Goal: Information Seeking & Learning: Learn about a topic

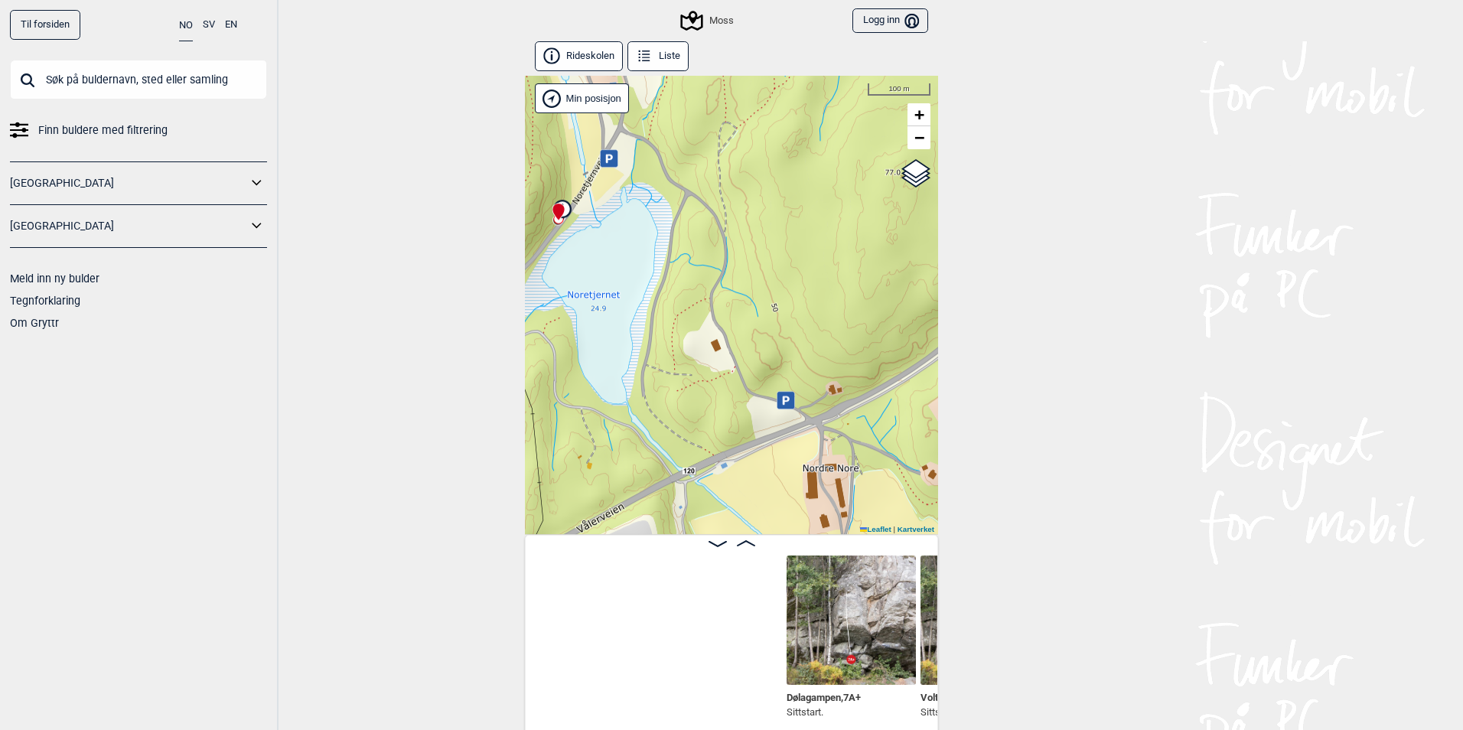
scroll to position [0, 388]
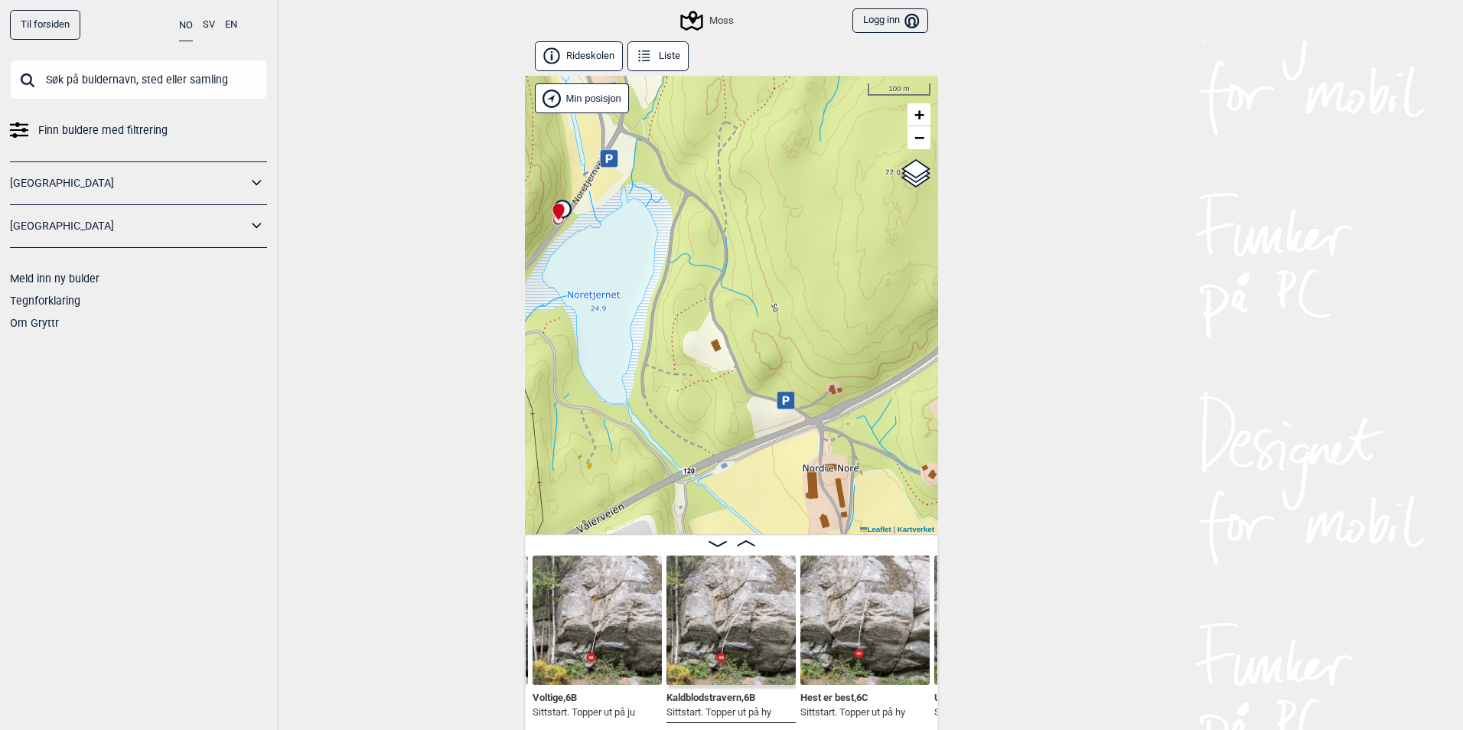
click at [699, 17] on icon at bounding box center [691, 20] width 29 height 29
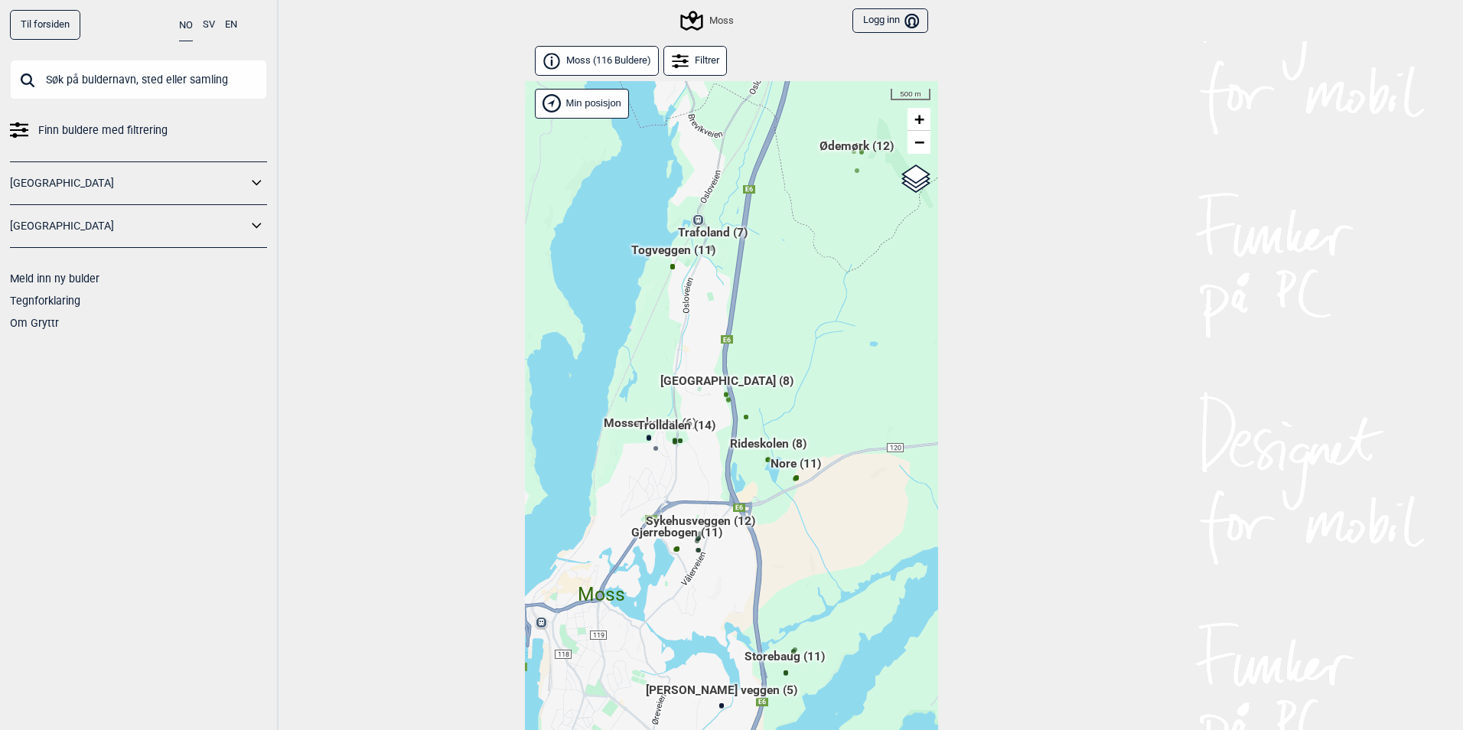
click at [666, 262] on div "Hallingdal Gol Ål Stange Kolomoen [GEOGRAPHIC_DATA] [GEOGRAPHIC_DATA][PERSON_NA…" at bounding box center [731, 425] width 413 height 689
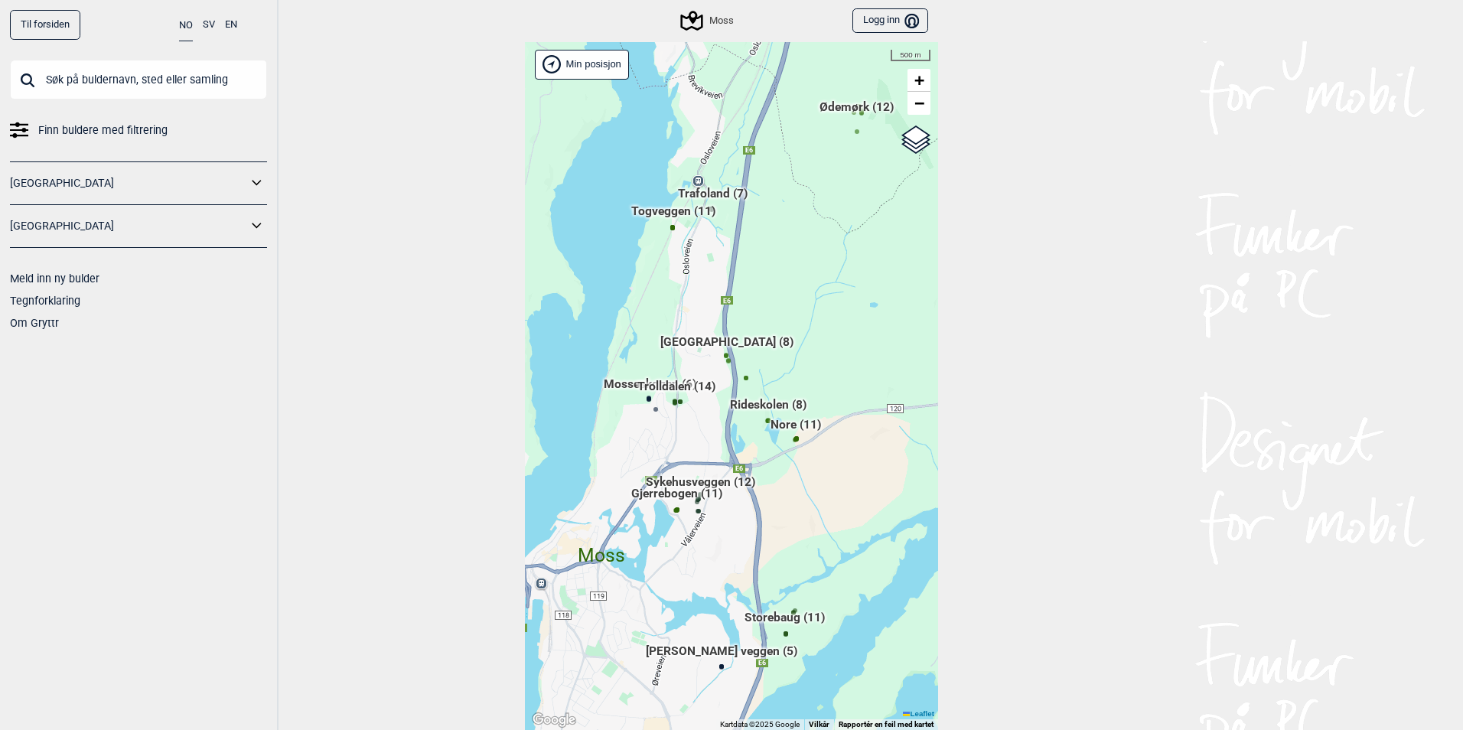
click at [670, 235] on div "Hallingdal Gol Ål Stange Kolomoen [GEOGRAPHIC_DATA] [GEOGRAPHIC_DATA][PERSON_NA…" at bounding box center [731, 386] width 413 height 689
click at [670, 228] on circle at bounding box center [672, 227] width 5 height 5
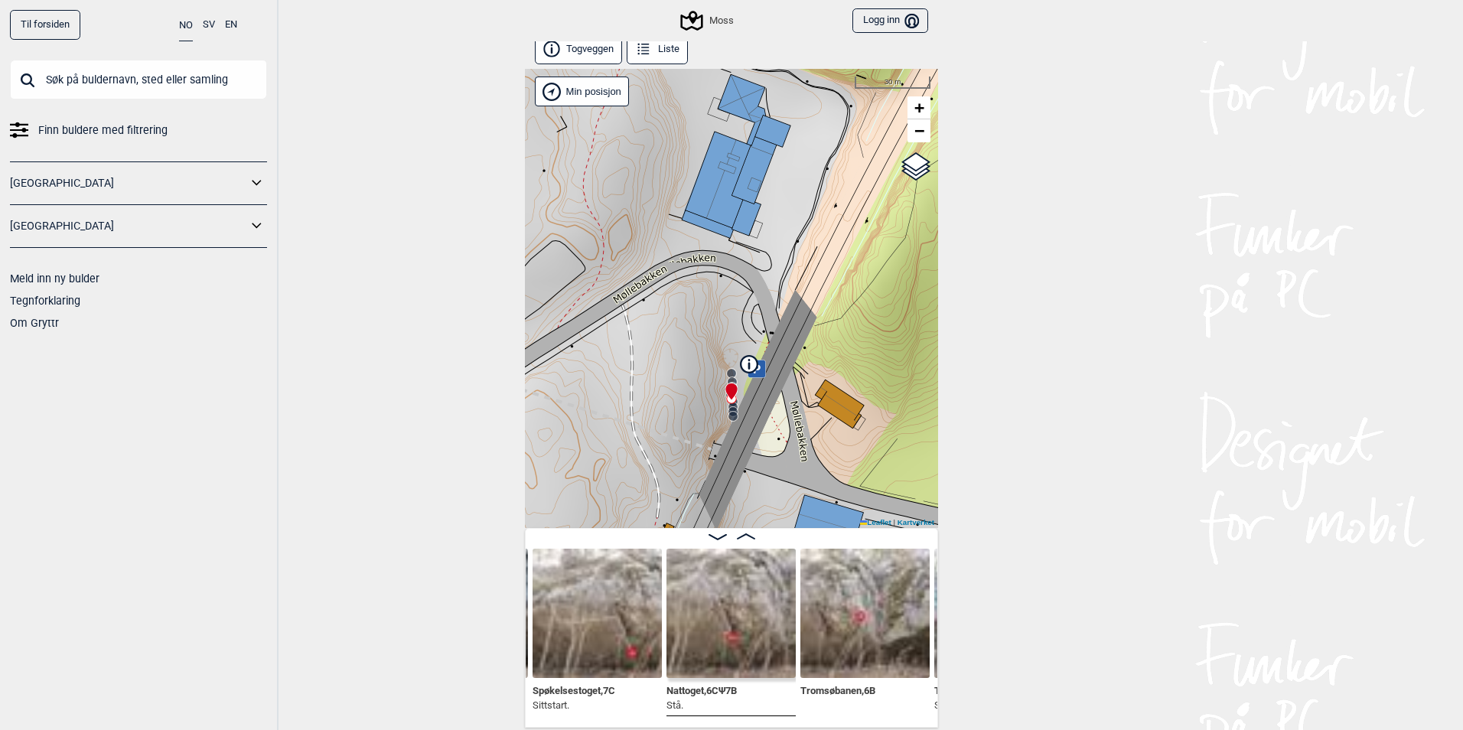
scroll to position [8, 0]
click at [552, 695] on div "Spøkelsestoget , 7C Sittstart." at bounding box center [574, 697] width 83 height 28
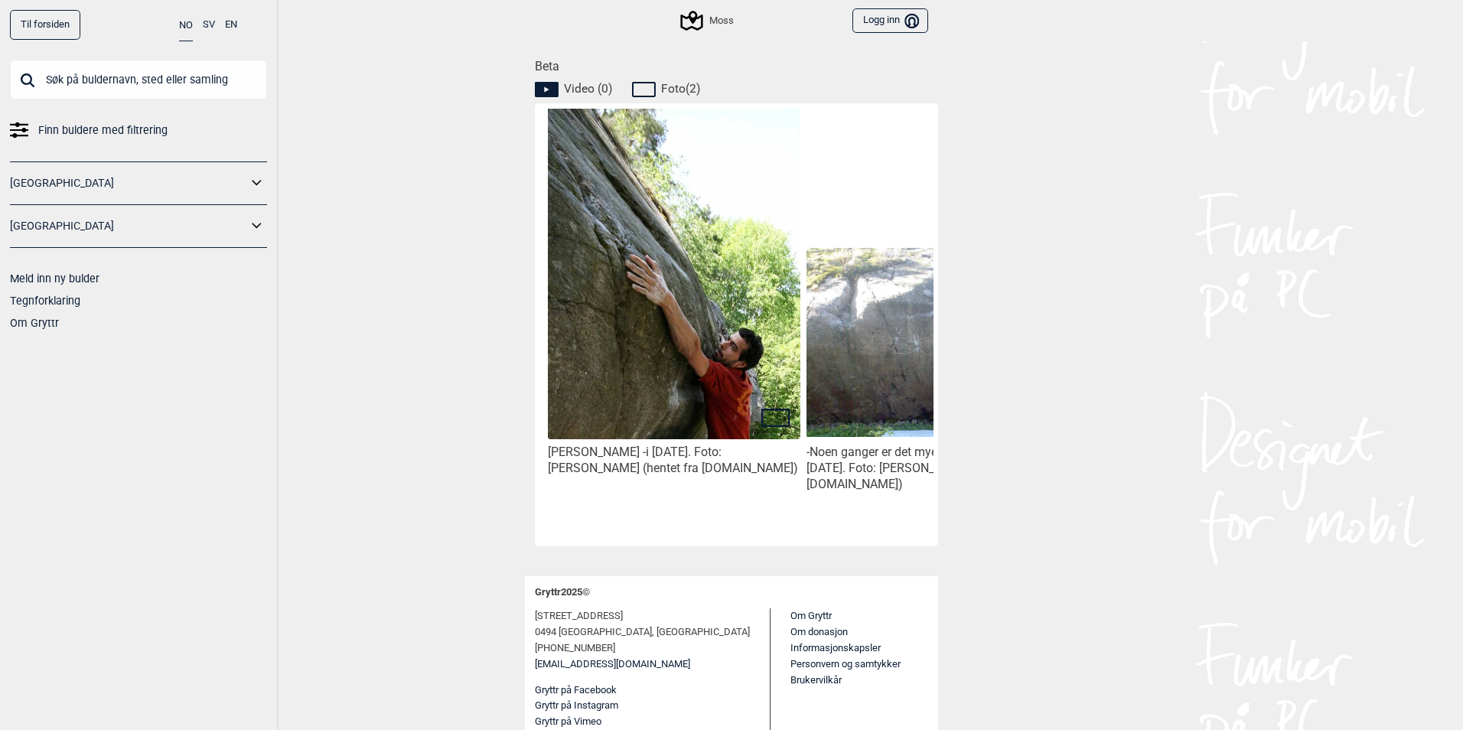
scroll to position [0, 129]
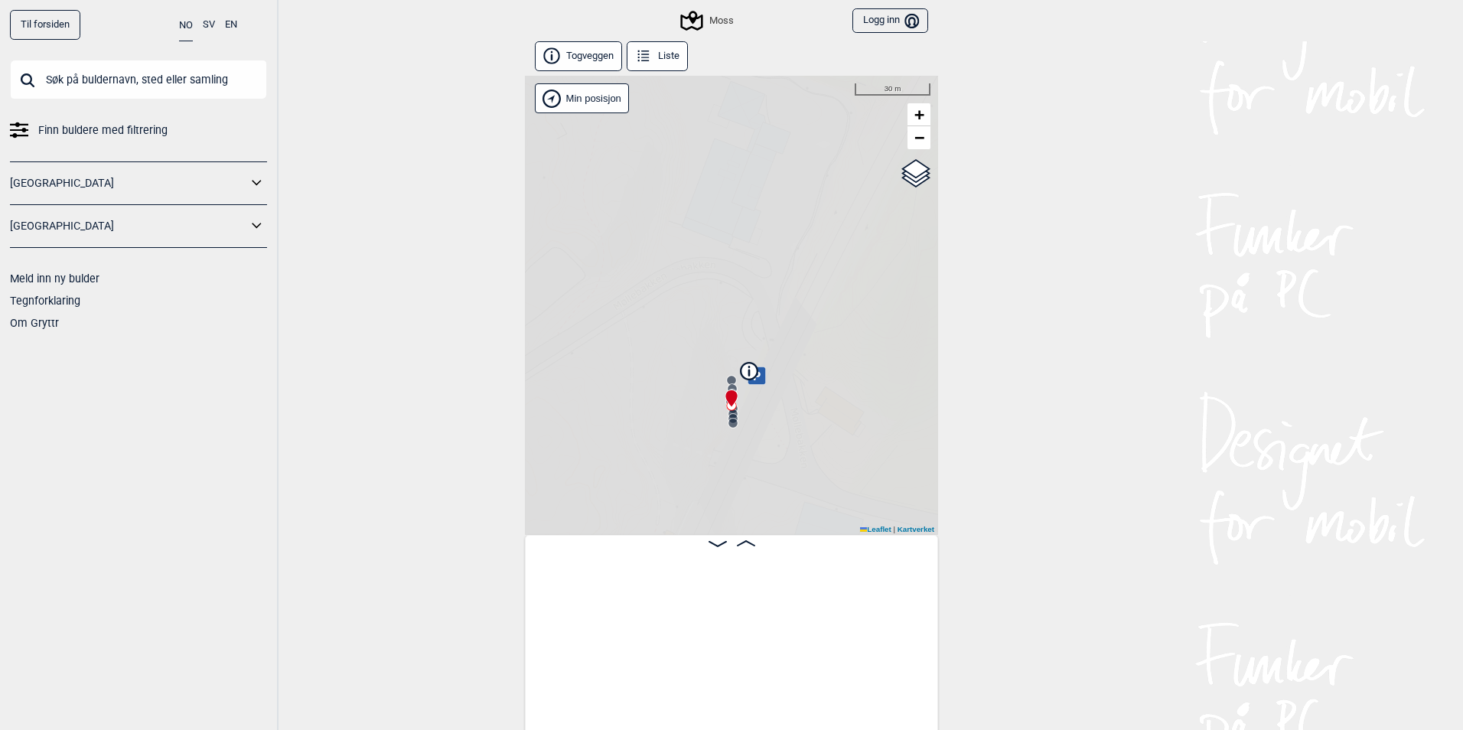
scroll to position [0, 776]
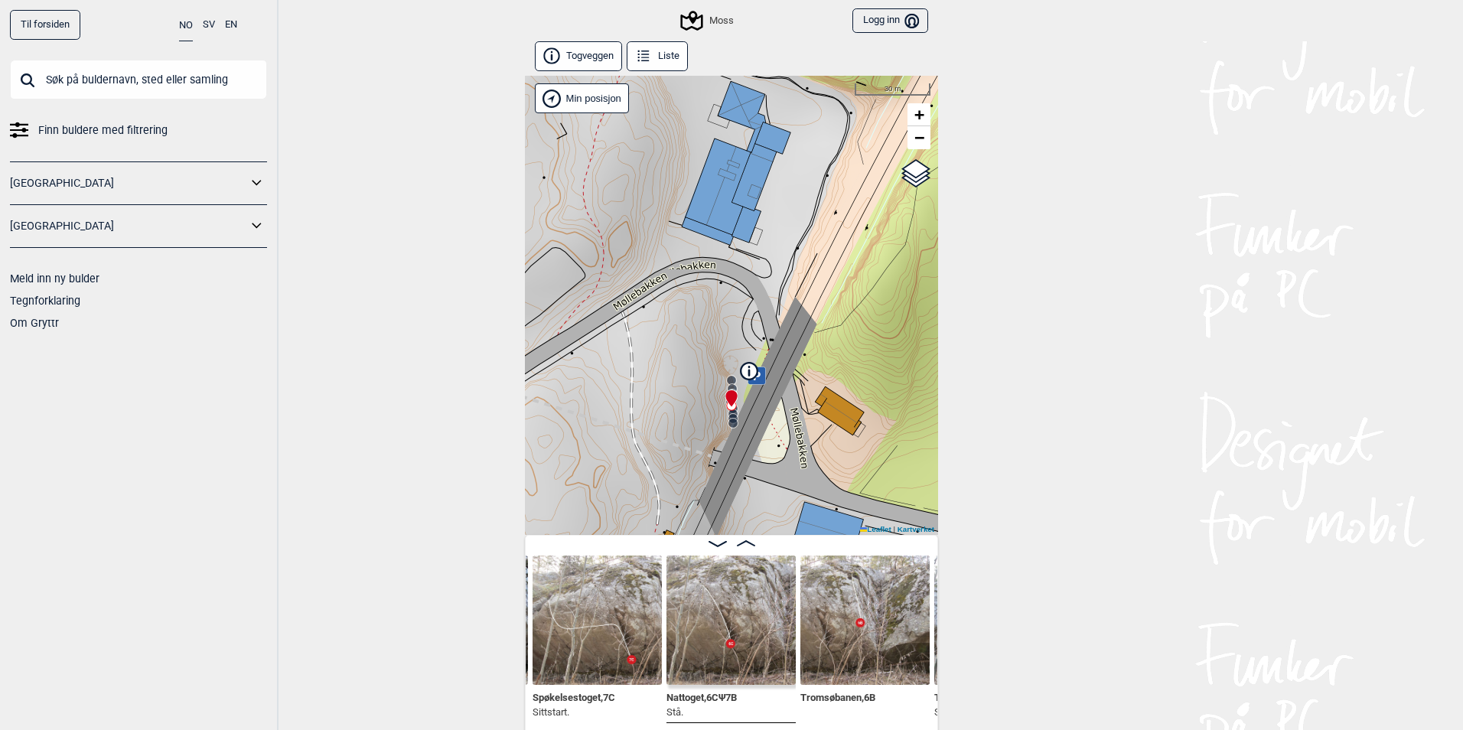
drag, startPoint x: 728, startPoint y: 11, endPoint x: 716, endPoint y: 18, distance: 14.0
click at [727, 13] on div "Moss Logg inn Bruker" at bounding box center [731, 20] width 413 height 41
click at [716, 18] on div "Moss" at bounding box center [707, 20] width 50 height 18
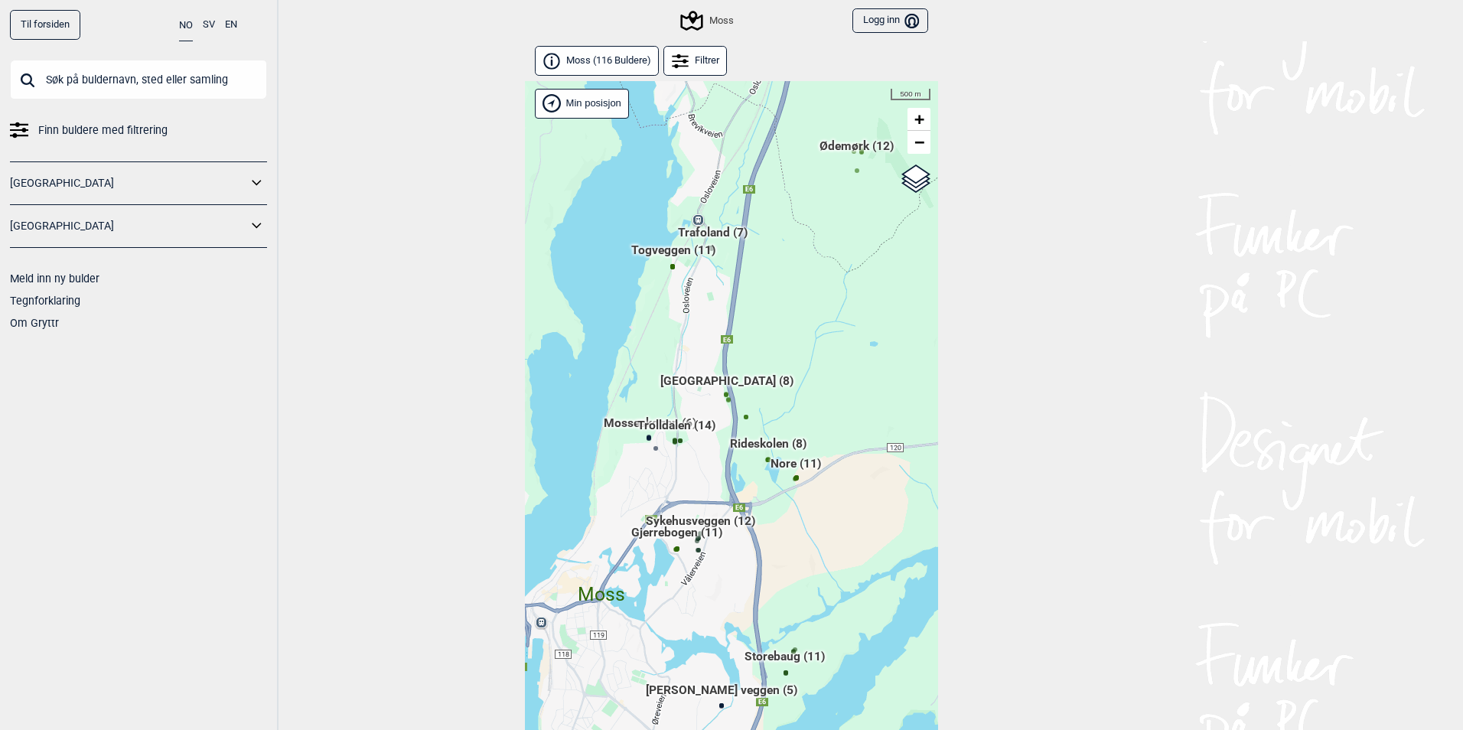
click at [525, 81] on div "Hallingdal Gol Ål Stange Kolomoen [GEOGRAPHIC_DATA] [GEOGRAPHIC_DATA][PERSON_NA…" at bounding box center [525, 81] width 0 height 0
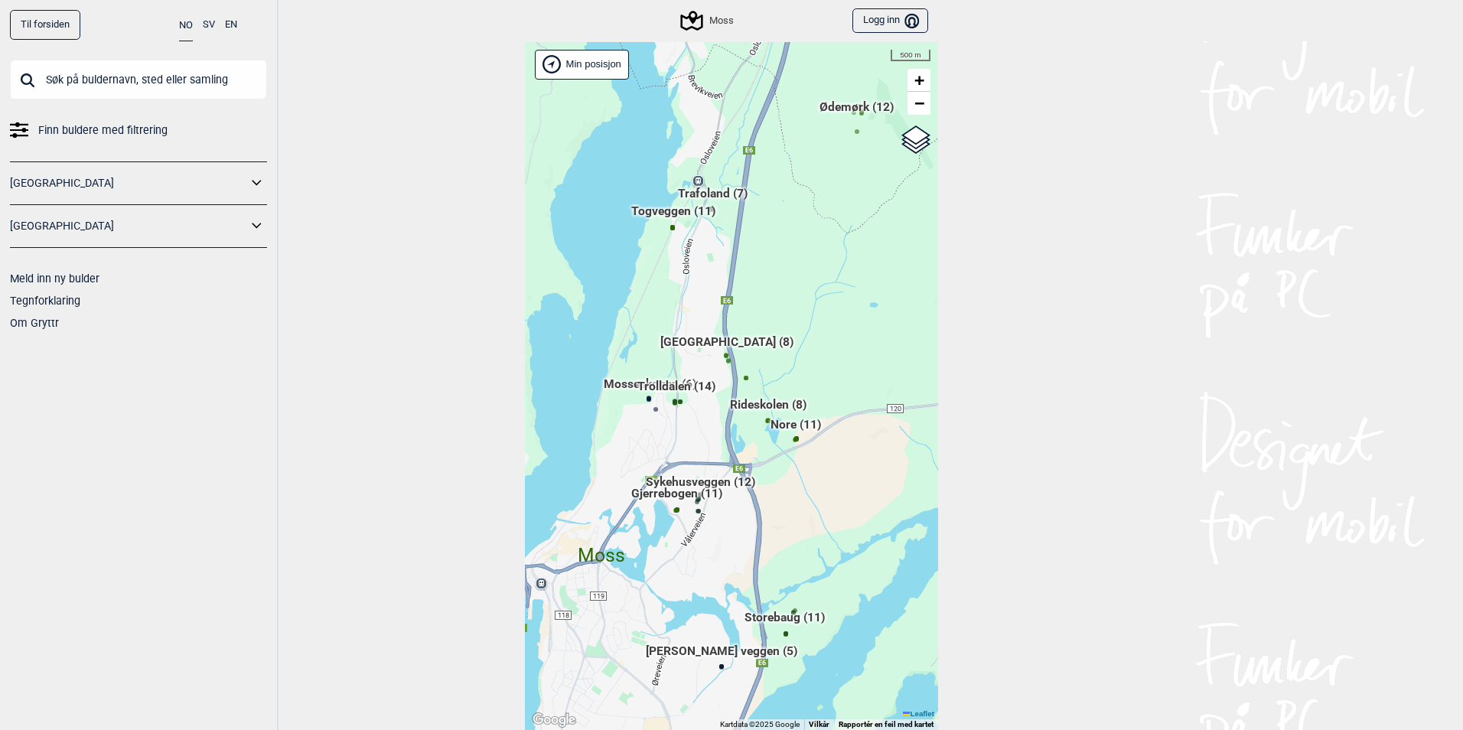
click at [718, 195] on span "Trafoland (7)" at bounding box center [713, 199] width 70 height 29
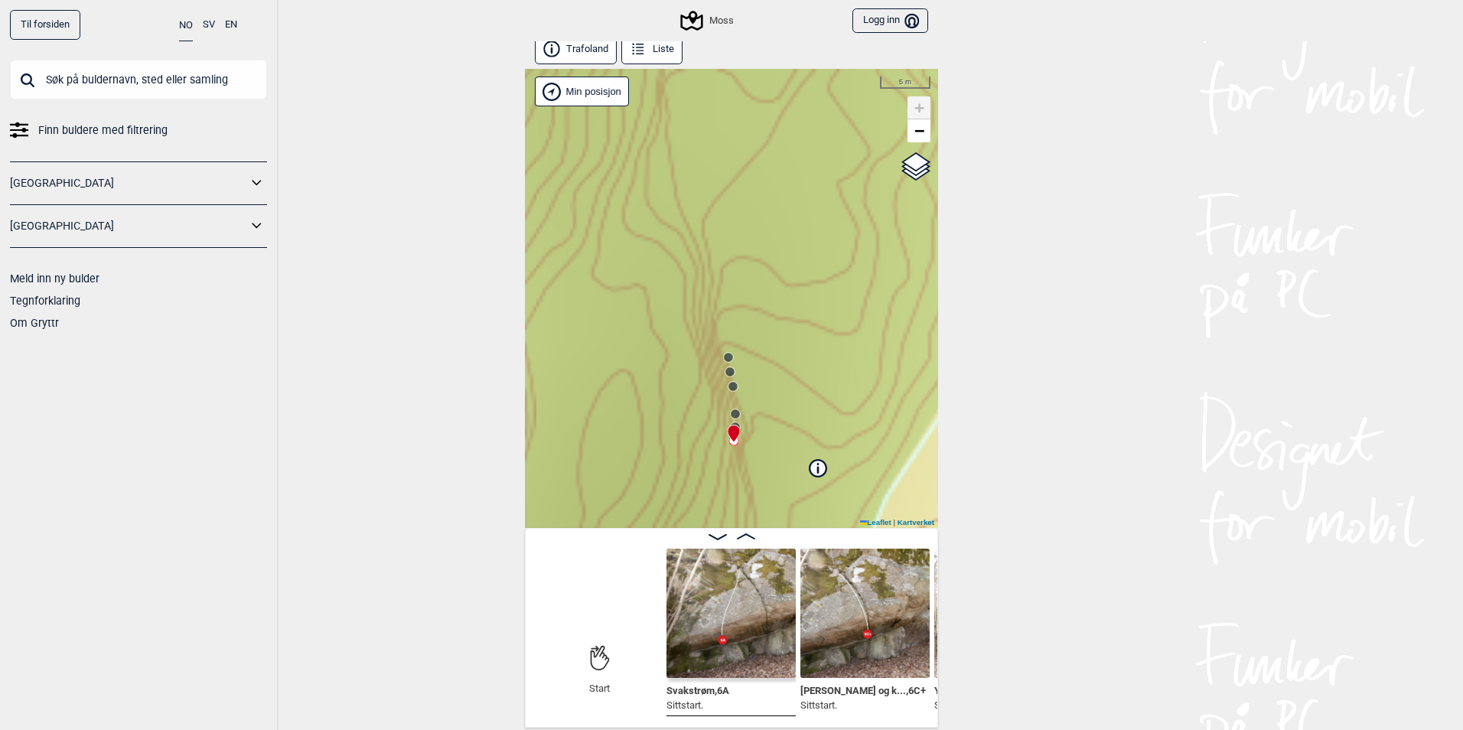
scroll to position [8, 0]
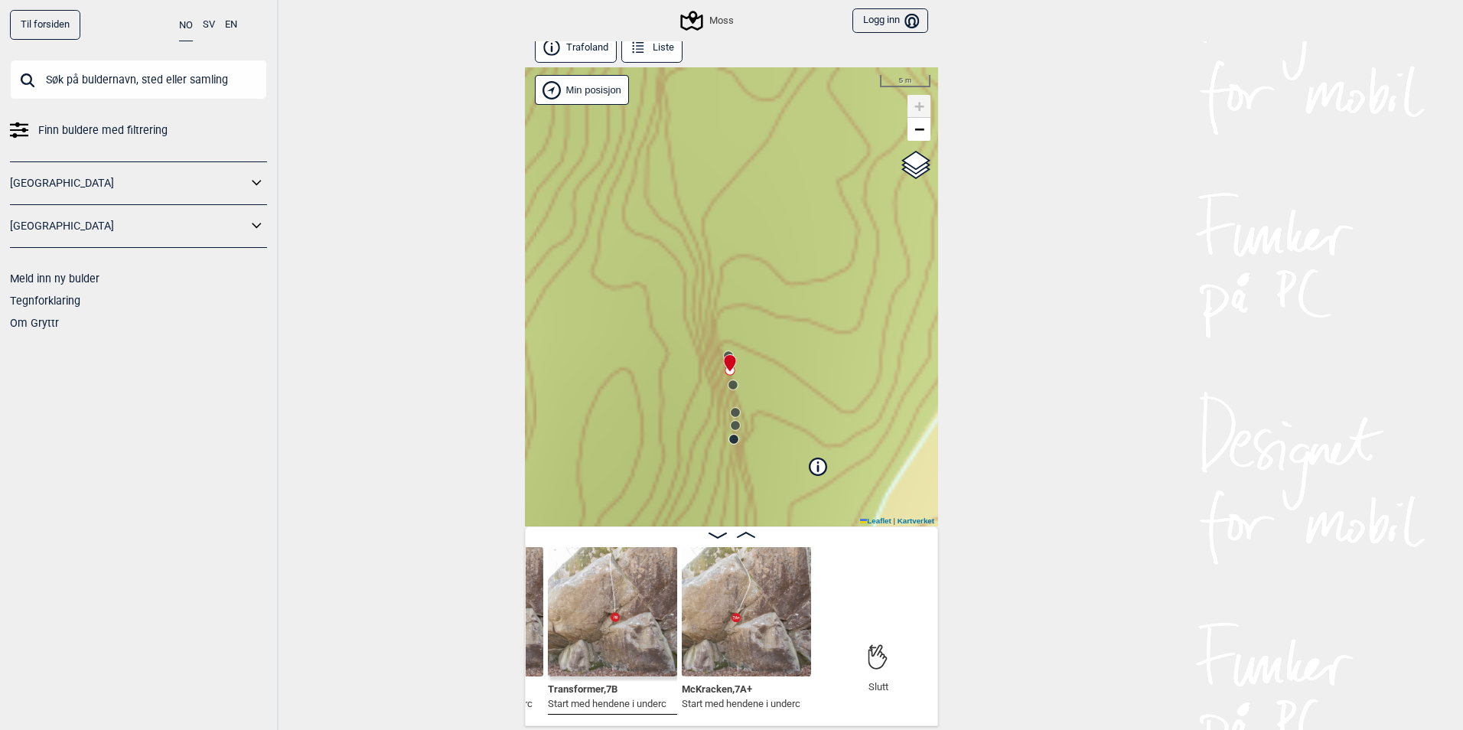
scroll to position [0, 911]
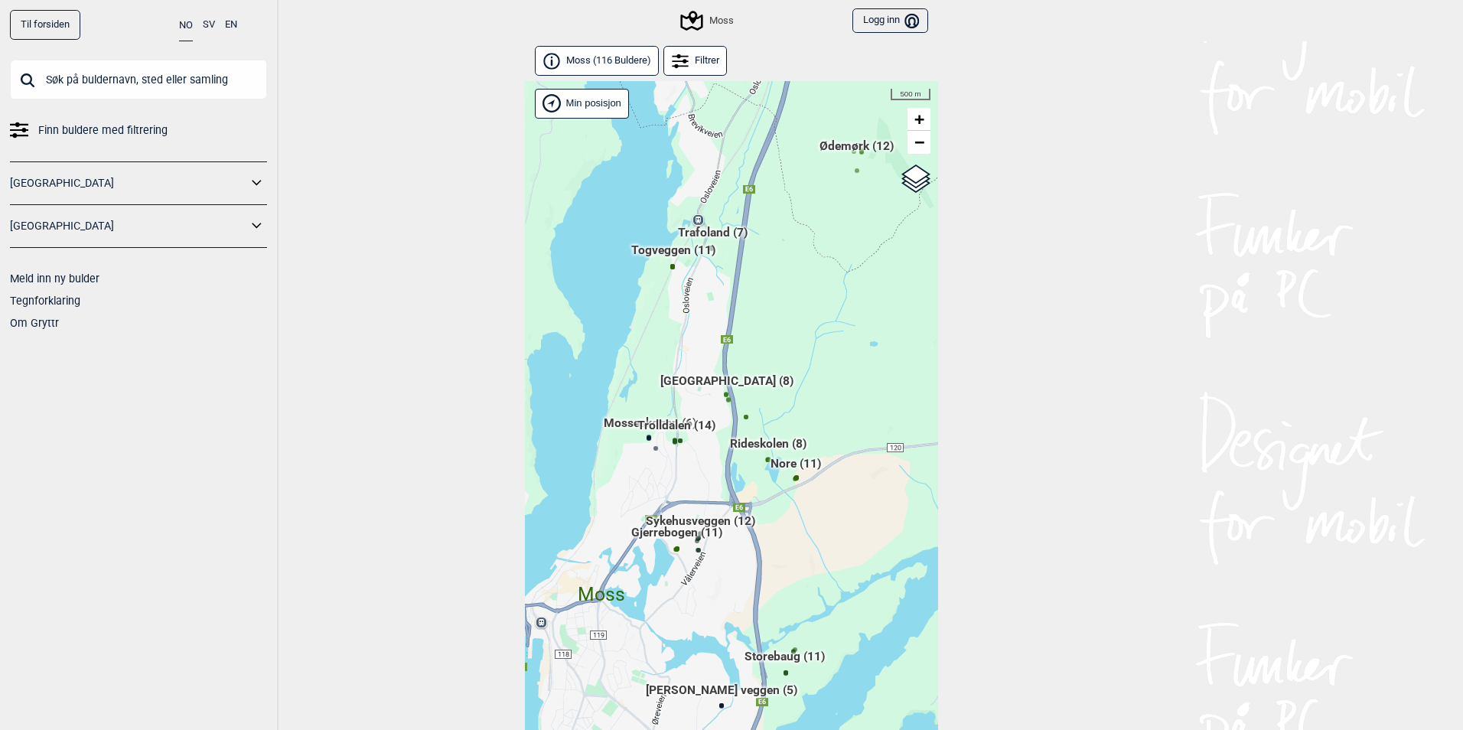
scroll to position [39, 0]
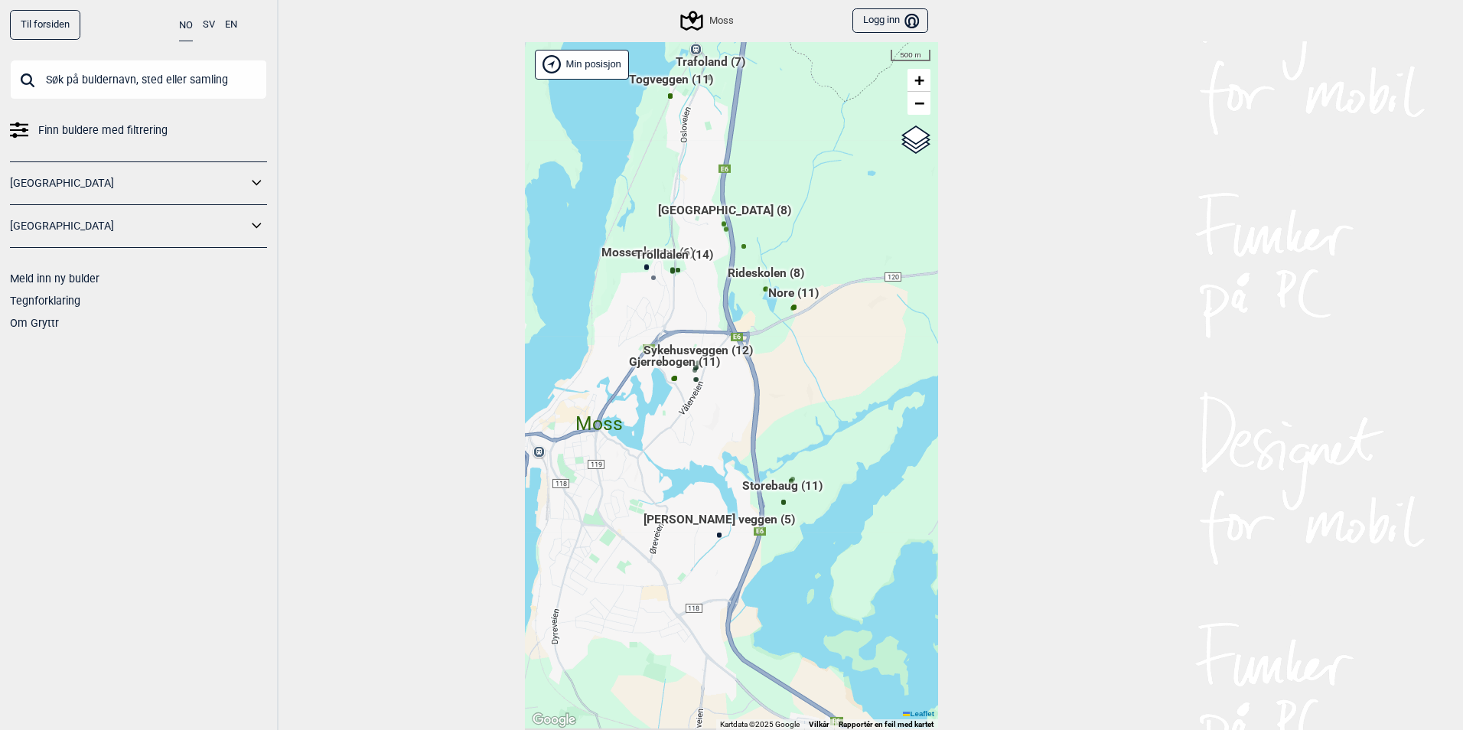
drag, startPoint x: 768, startPoint y: 531, endPoint x: 766, endPoint y: 399, distance: 131.6
click at [766, 399] on div "Hallingdal Gol Ål Stange Kolomoen [GEOGRAPHIC_DATA] [GEOGRAPHIC_DATA][PERSON_NA…" at bounding box center [731, 386] width 413 height 689
click at [788, 476] on icon at bounding box center [791, 480] width 8 height 8
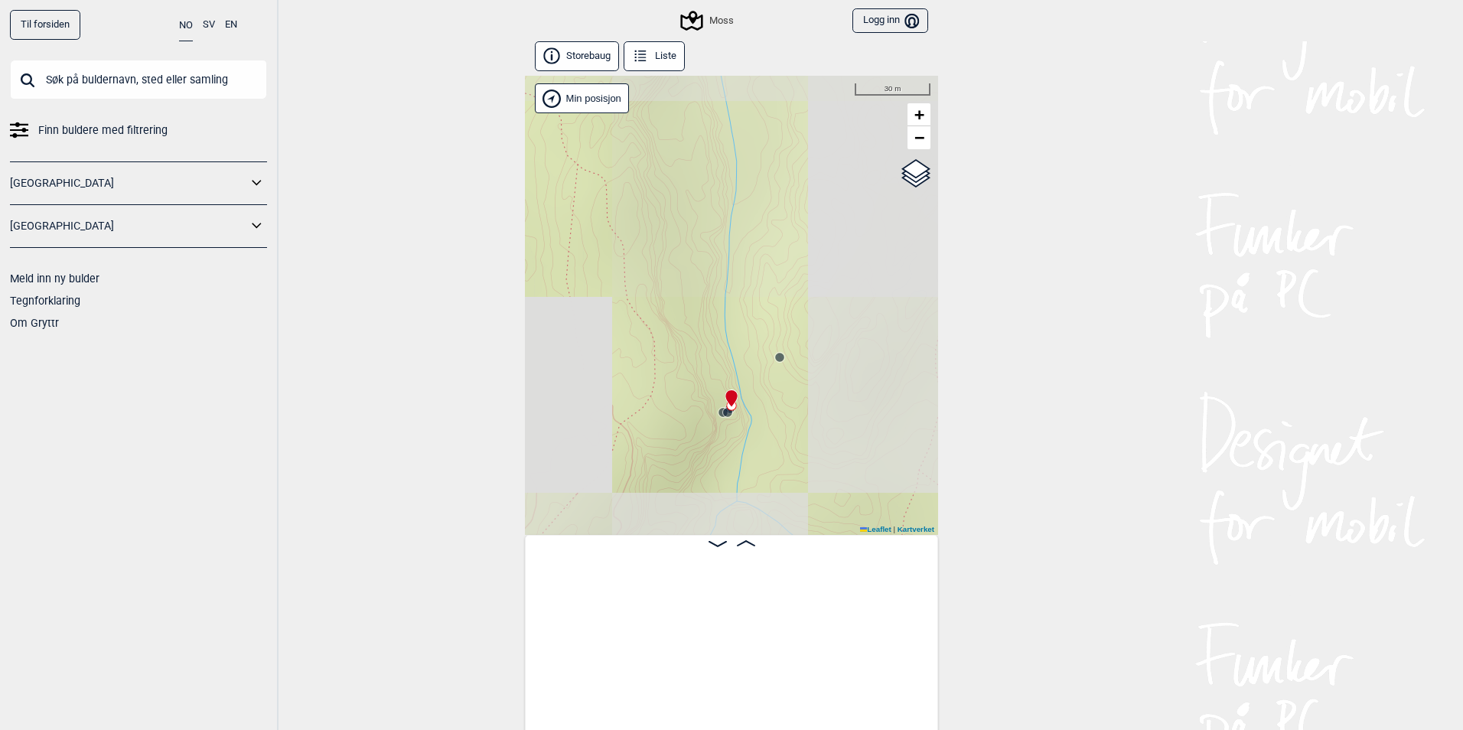
scroll to position [0, 1164]
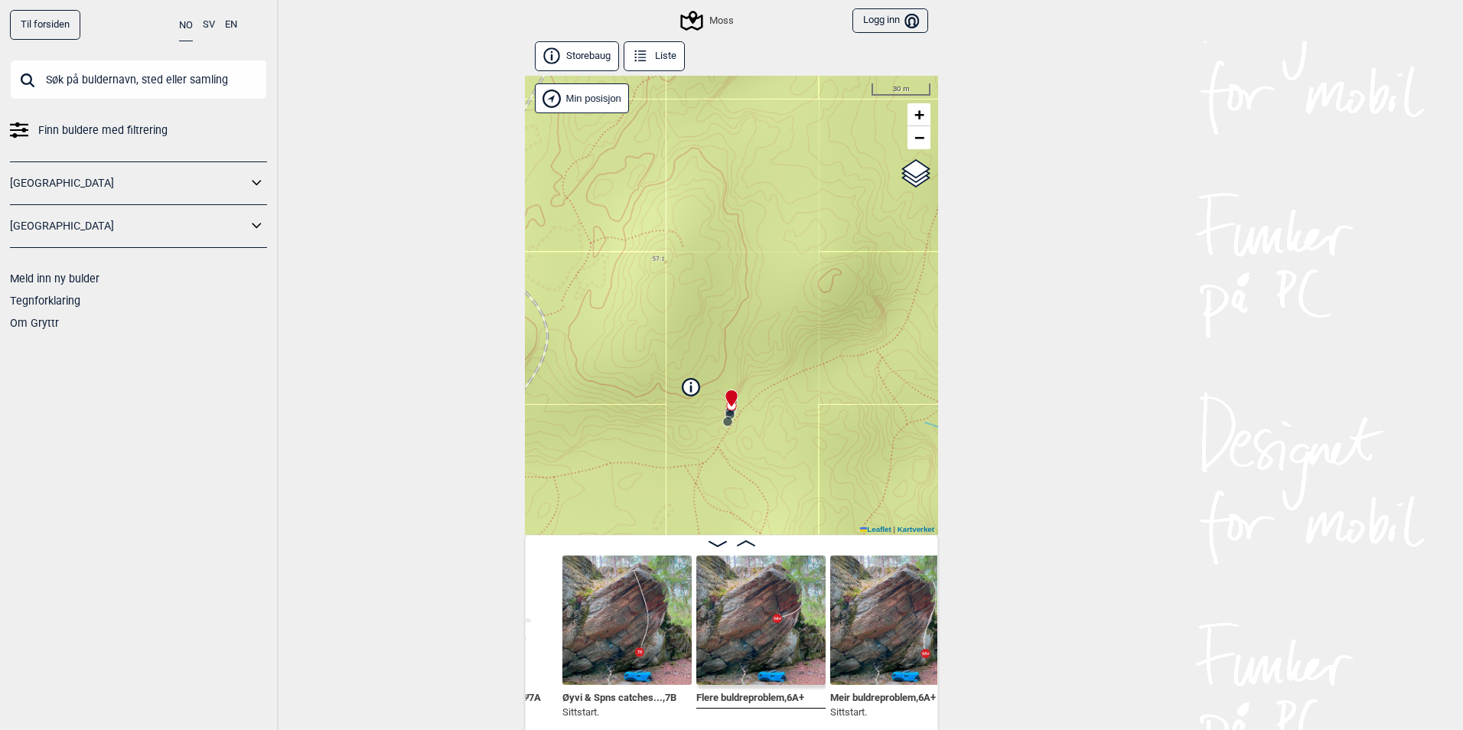
scroll to position [0, 467]
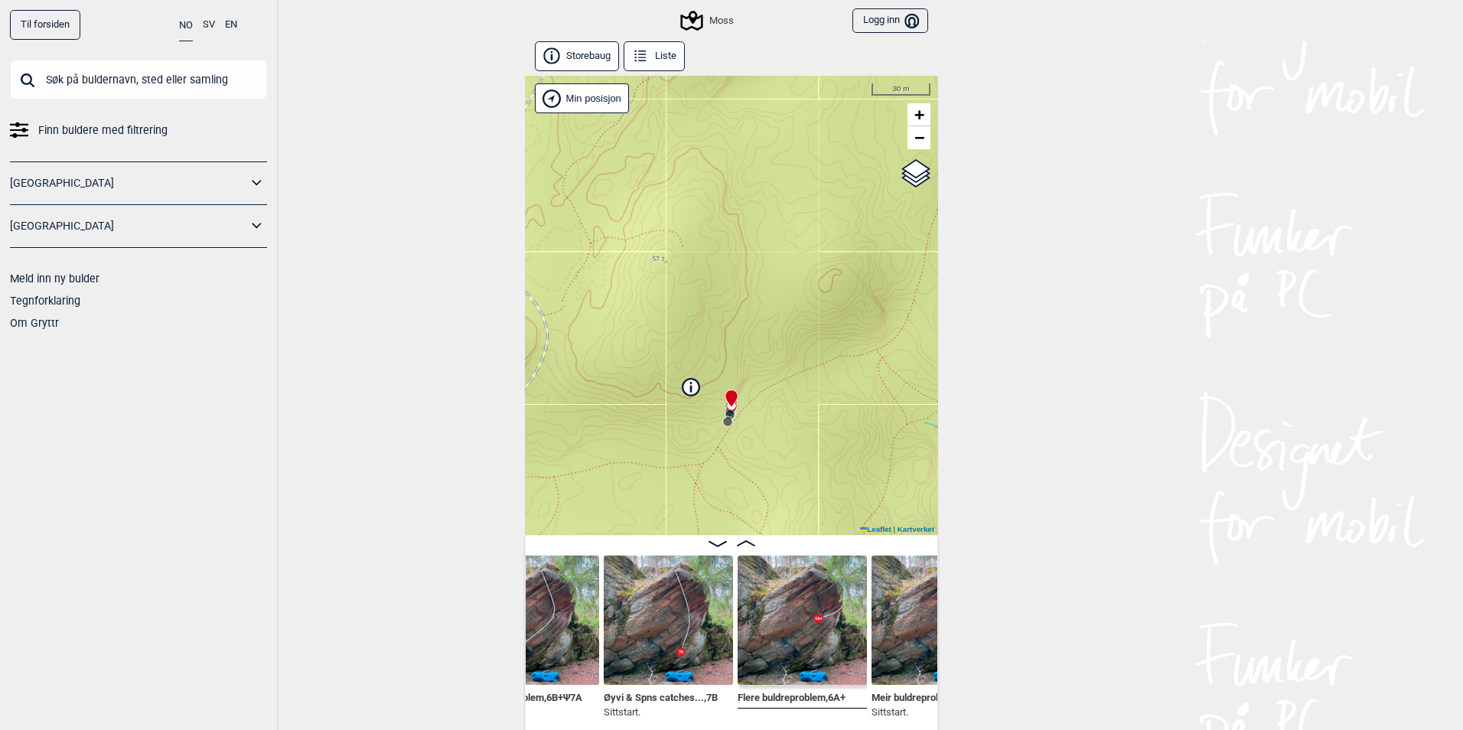
scroll to position [0, 447]
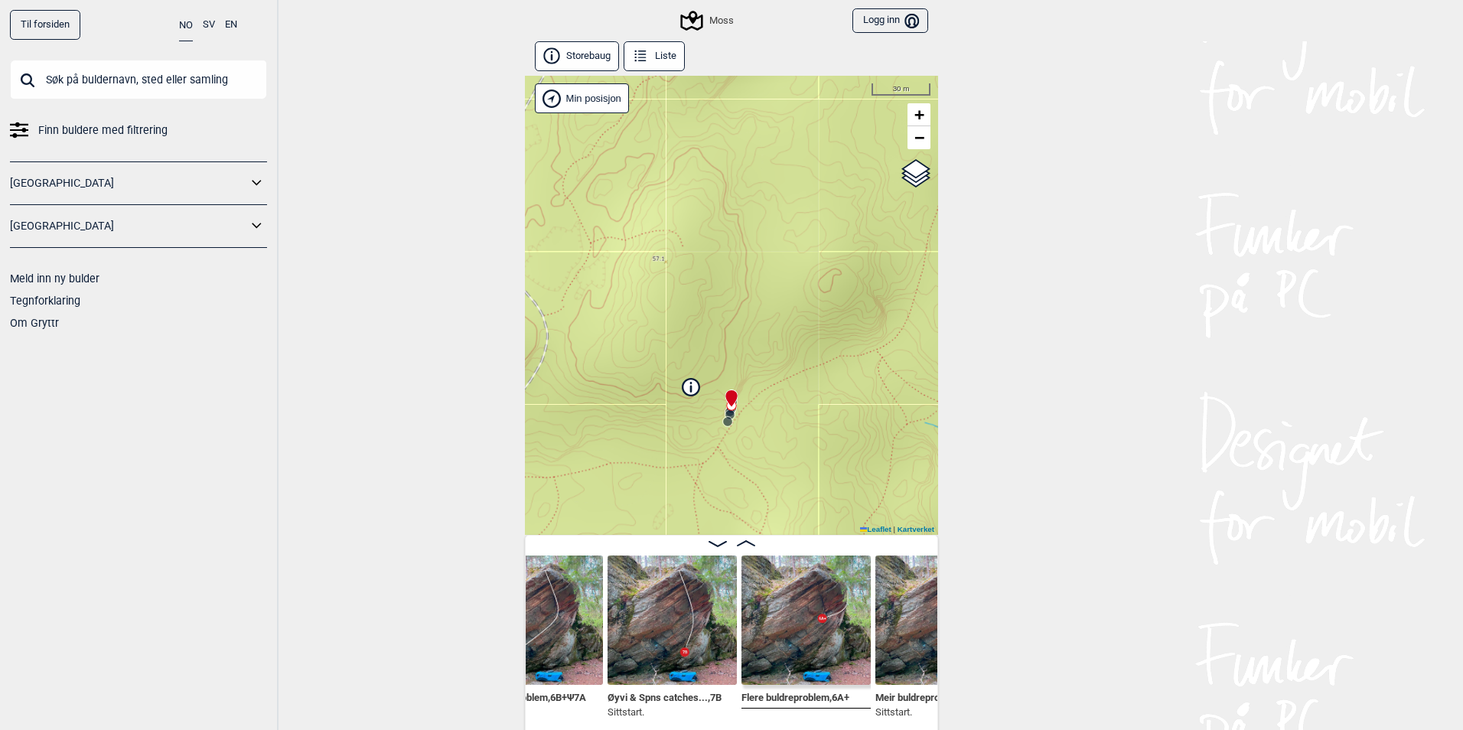
click at [640, 692] on span "[PERSON_NAME] & Spns catches... , 7B" at bounding box center [665, 696] width 114 height 15
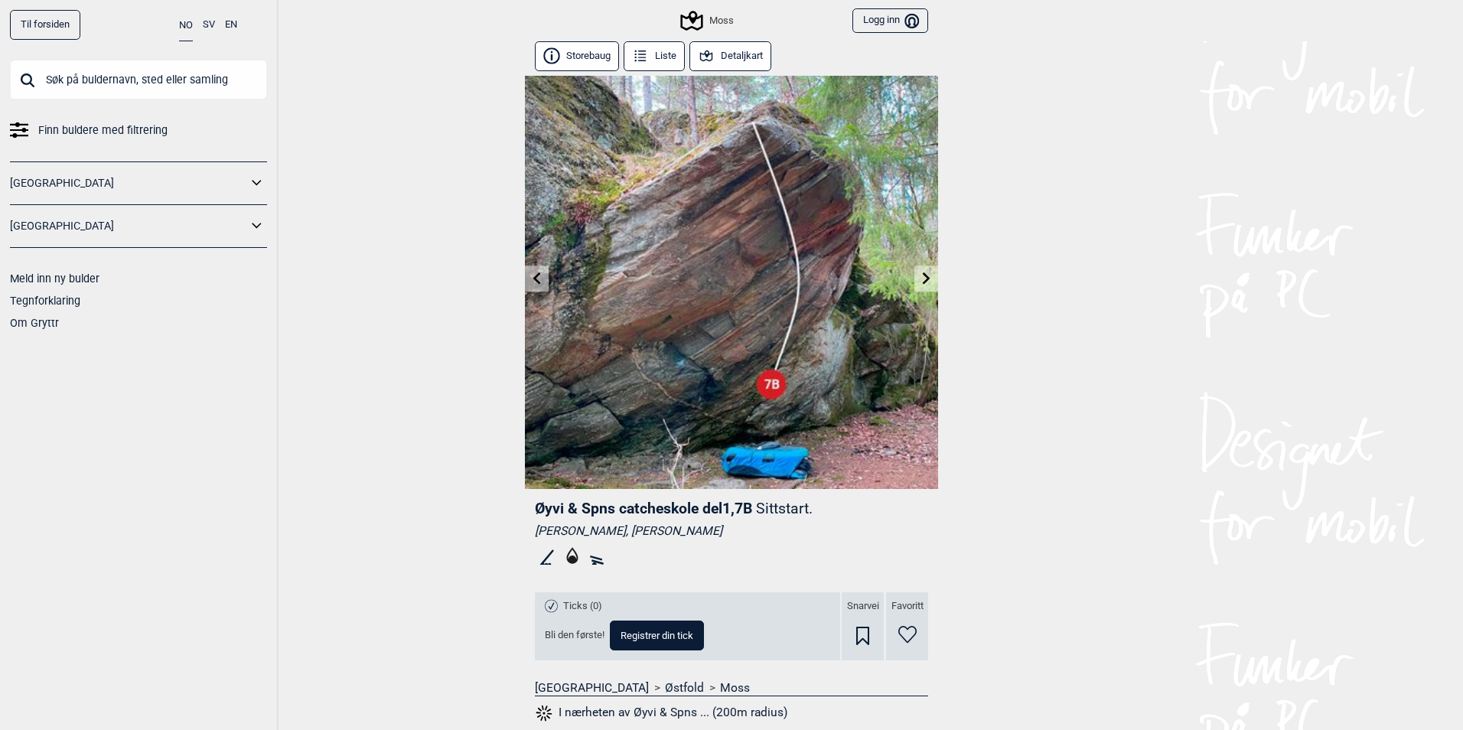
click at [531, 279] on icon at bounding box center [537, 278] width 12 height 12
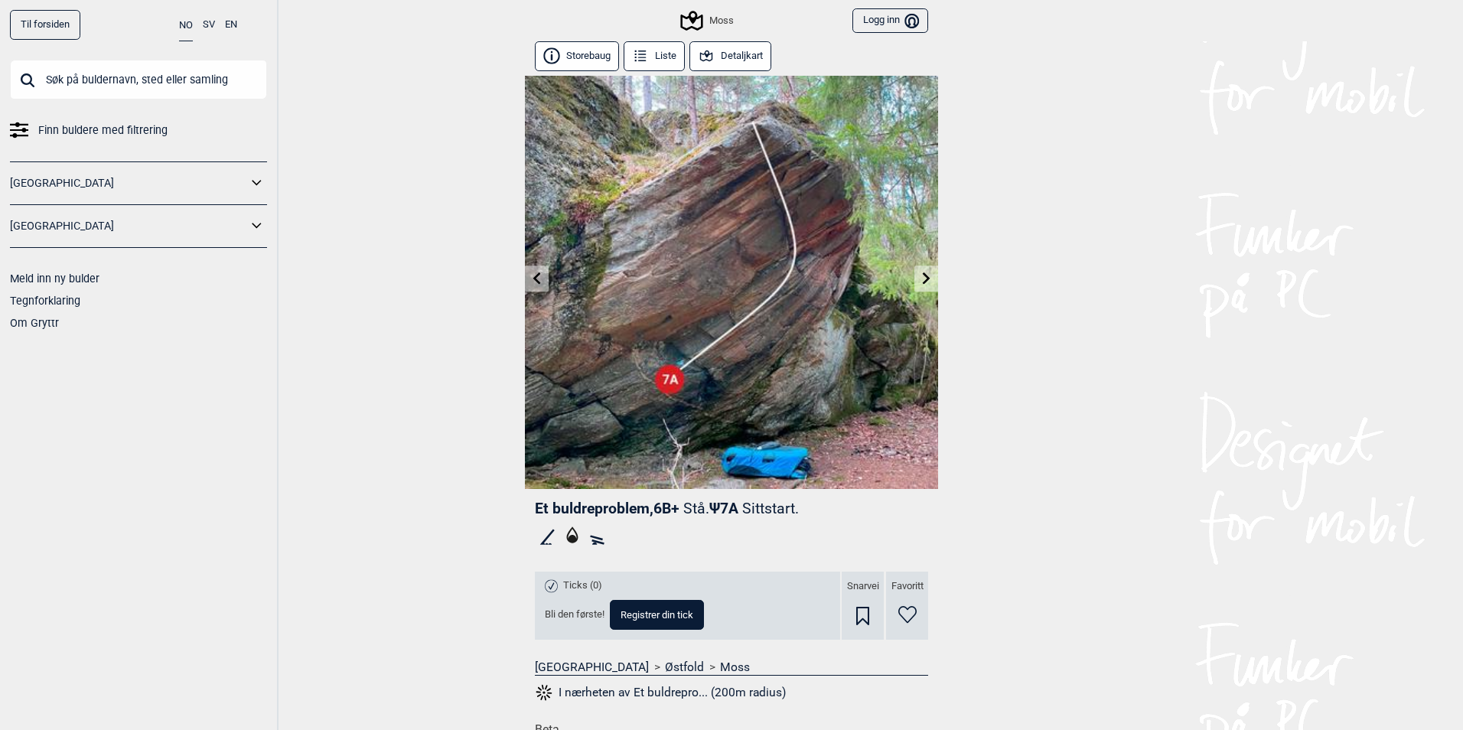
click at [696, 21] on icon at bounding box center [692, 21] width 22 height 20
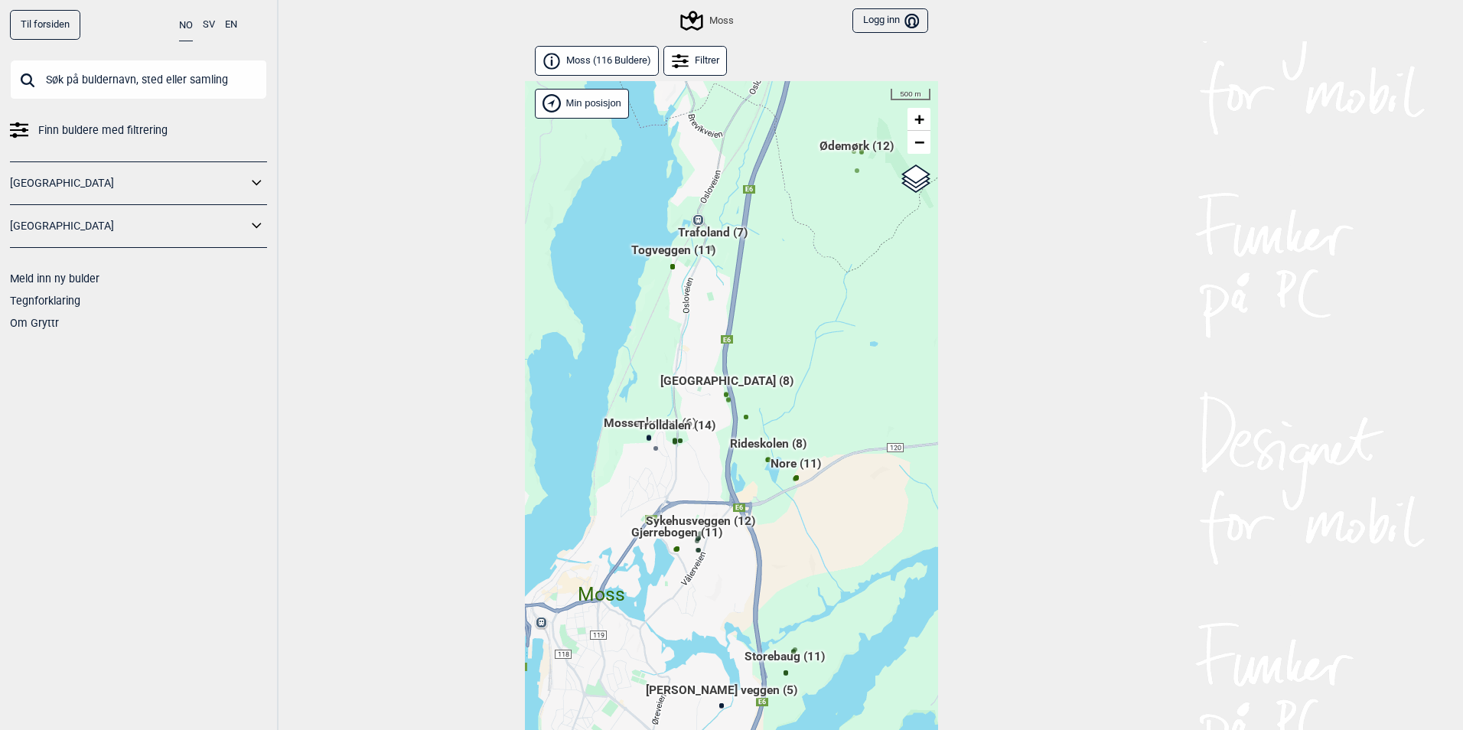
click at [793, 476] on div "Hallingdal Gol Ål Stange Kolomoen [GEOGRAPHIC_DATA] [GEOGRAPHIC_DATA][PERSON_NA…" at bounding box center [731, 425] width 413 height 689
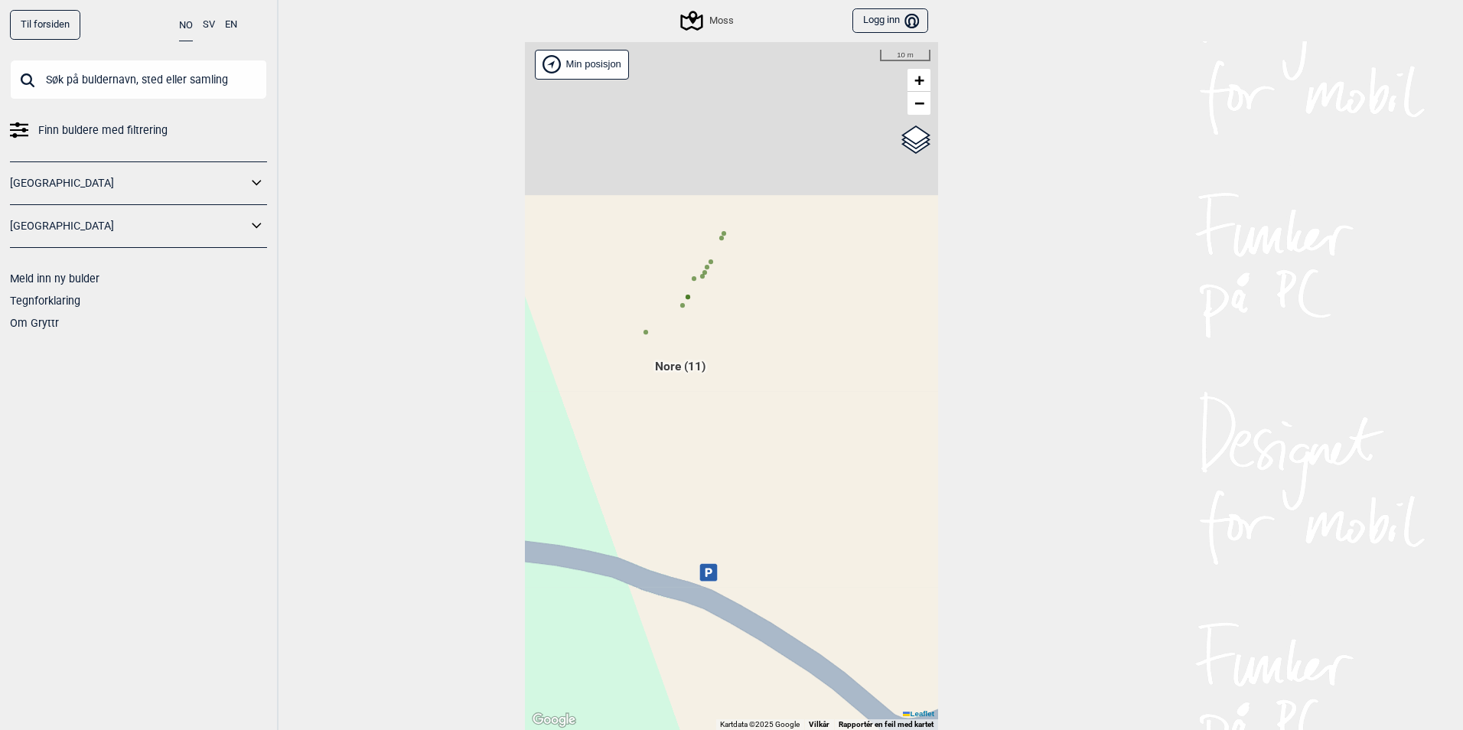
drag, startPoint x: 741, startPoint y: 277, endPoint x: 767, endPoint y: 432, distance: 157.6
click at [785, 498] on div "Hallingdal Gol Ål Stange Kolomoen [GEOGRAPHIC_DATA] [GEOGRAPHIC_DATA][PERSON_NA…" at bounding box center [731, 386] width 413 height 689
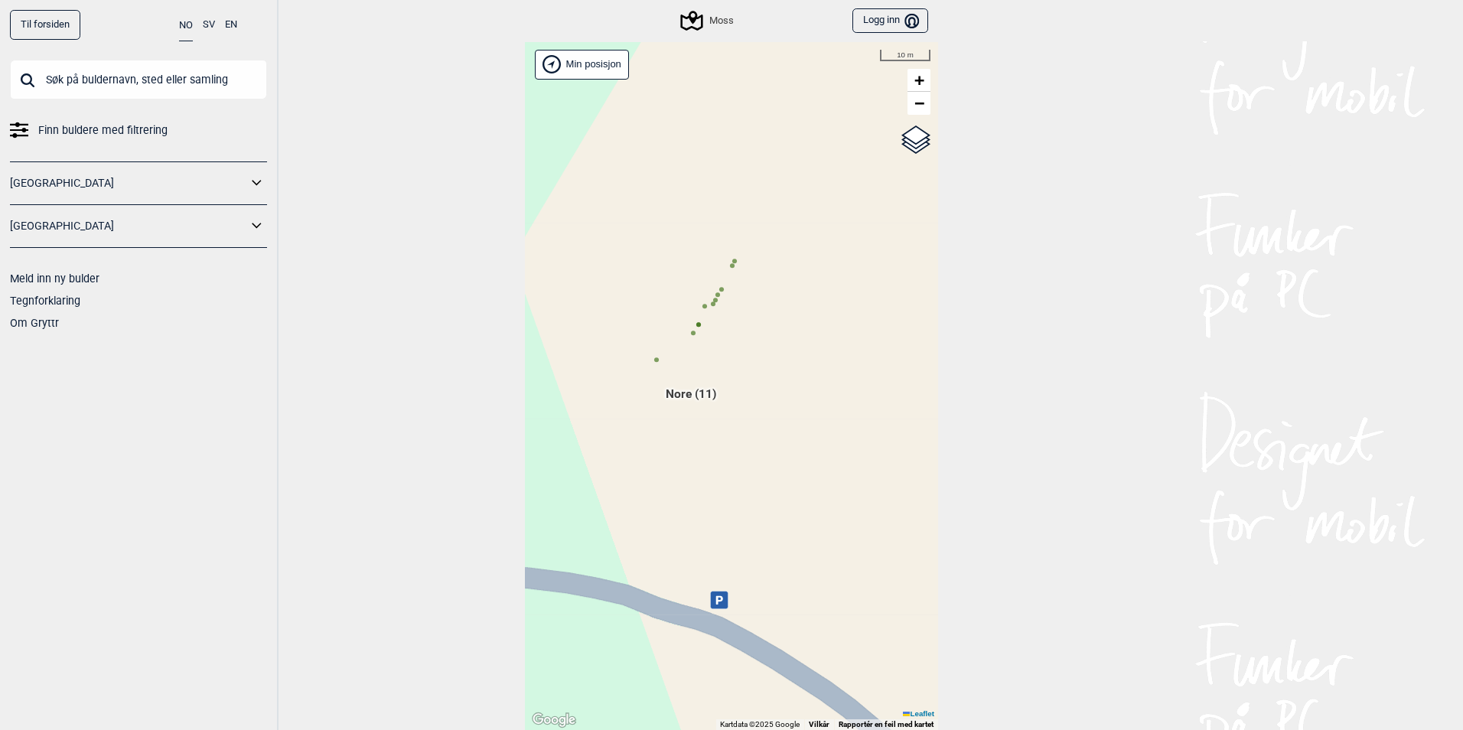
click at [654, 361] on circle at bounding box center [656, 359] width 5 height 5
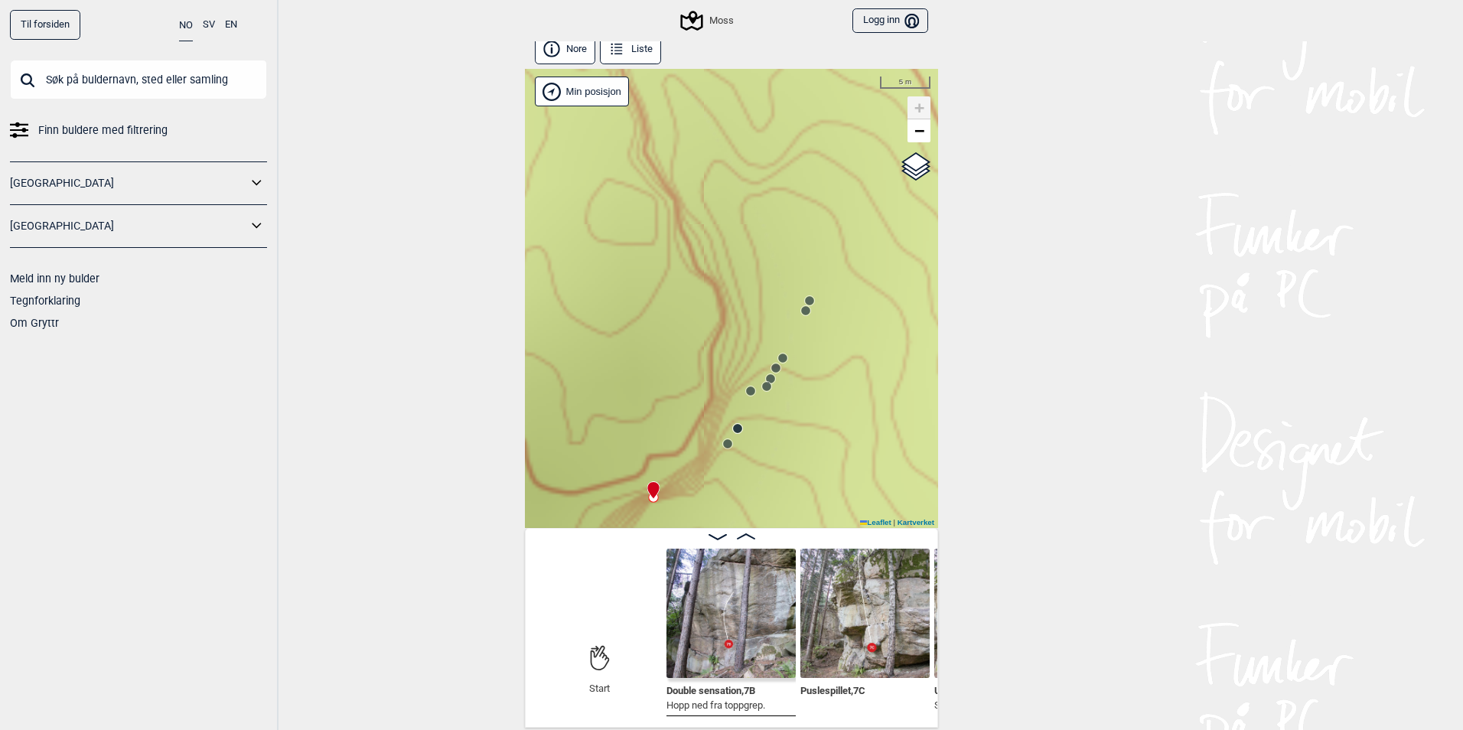
scroll to position [8, 0]
click at [829, 640] on img at bounding box center [864, 611] width 129 height 129
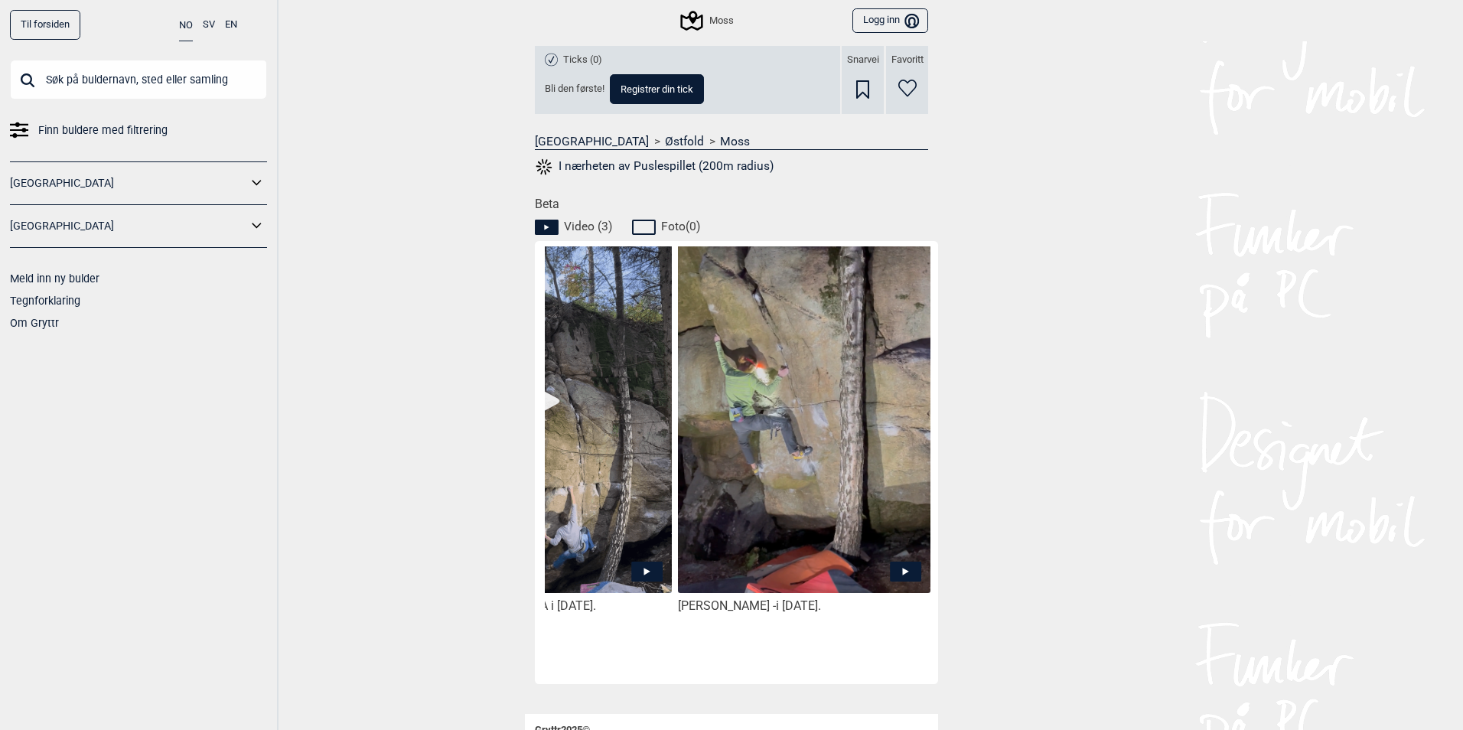
scroll to position [684, 0]
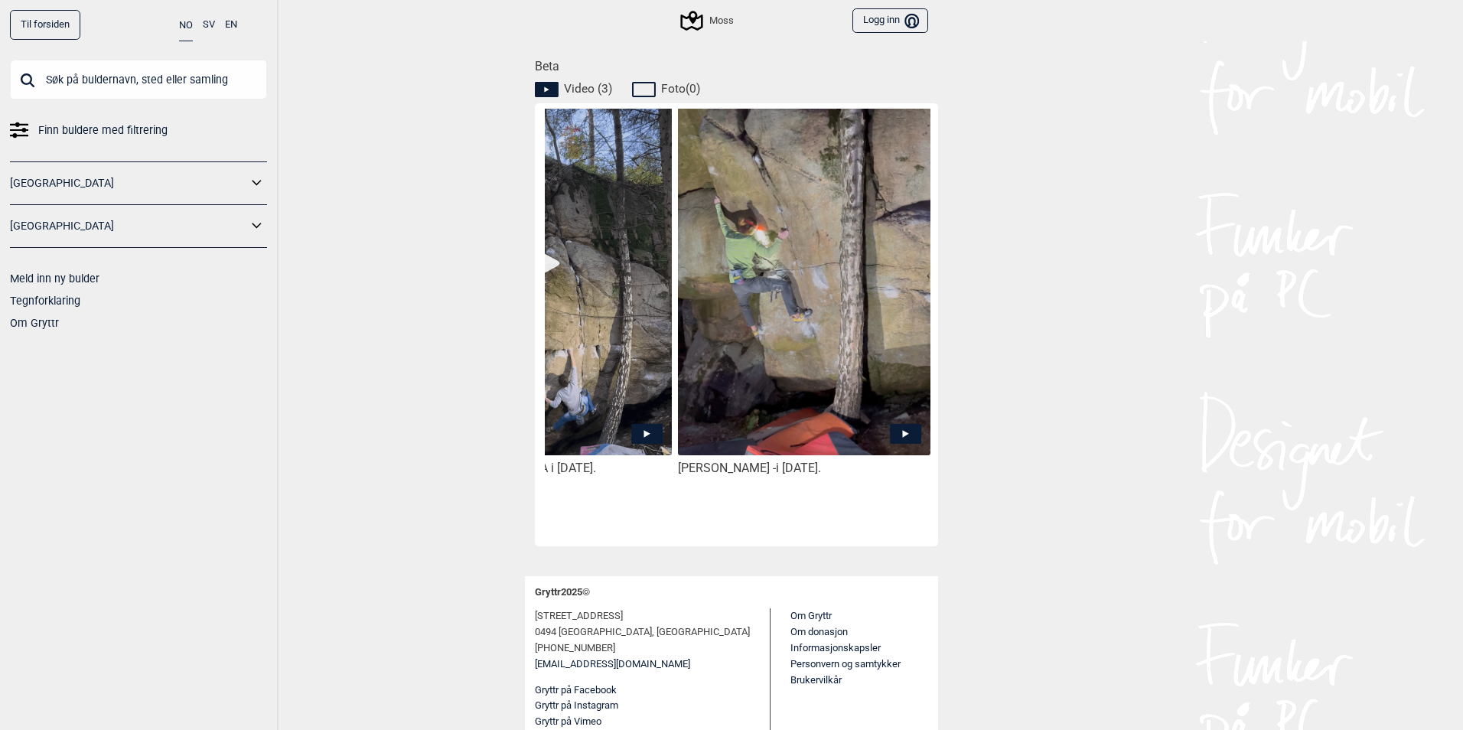
click at [898, 438] on icon at bounding box center [905, 434] width 31 height 20
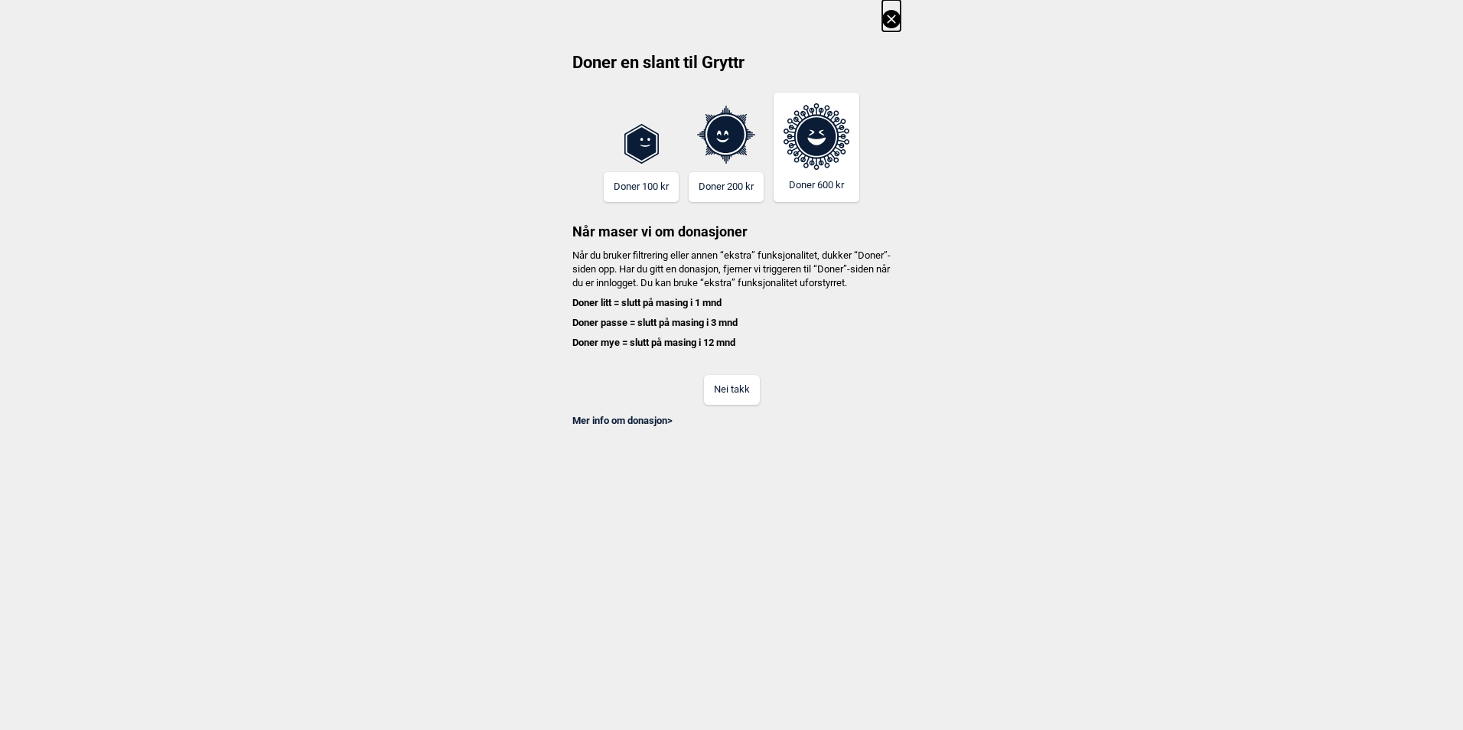
click at [758, 405] on div "Nei takk" at bounding box center [731, 380] width 338 height 50
click at [758, 405] on button "Nei takk" at bounding box center [732, 390] width 56 height 30
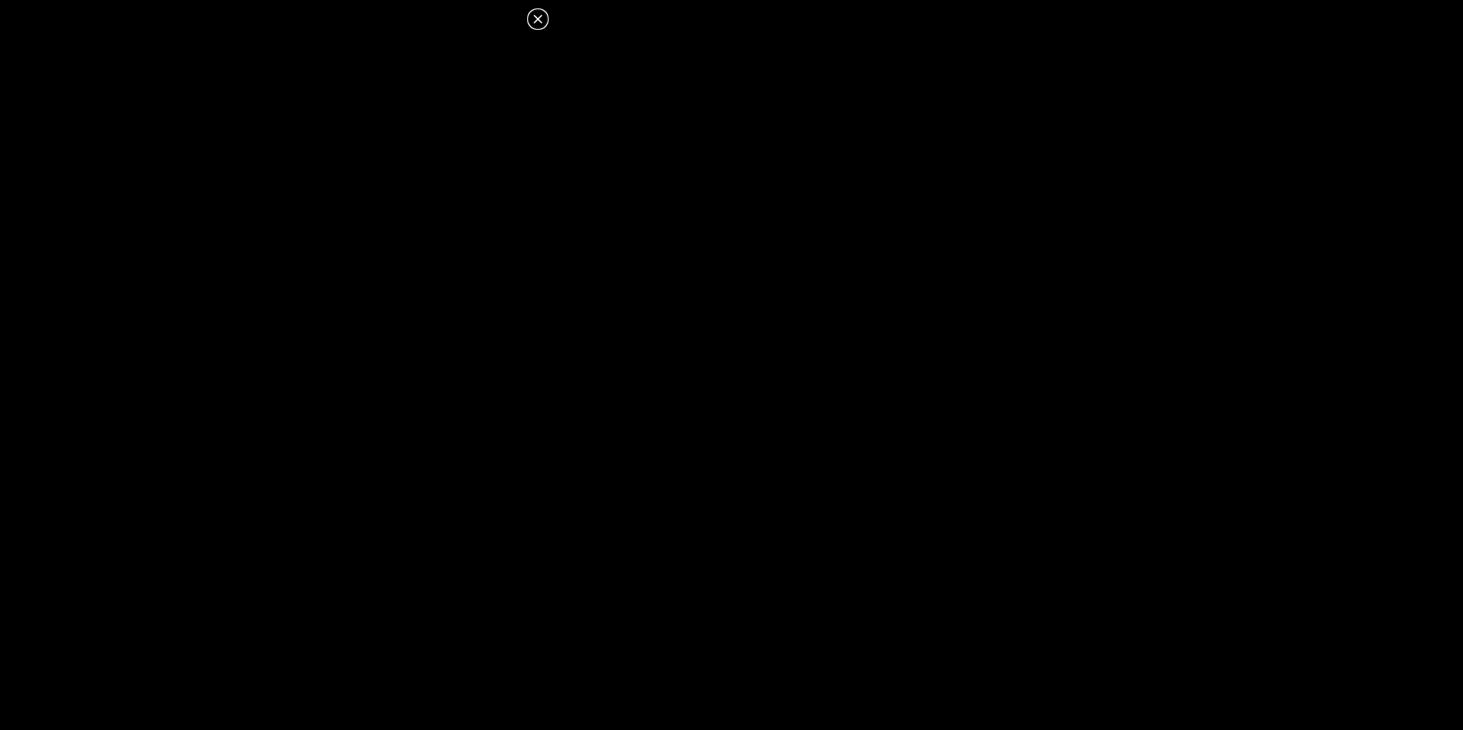
click at [535, 19] on icon at bounding box center [538, 19] width 18 height 18
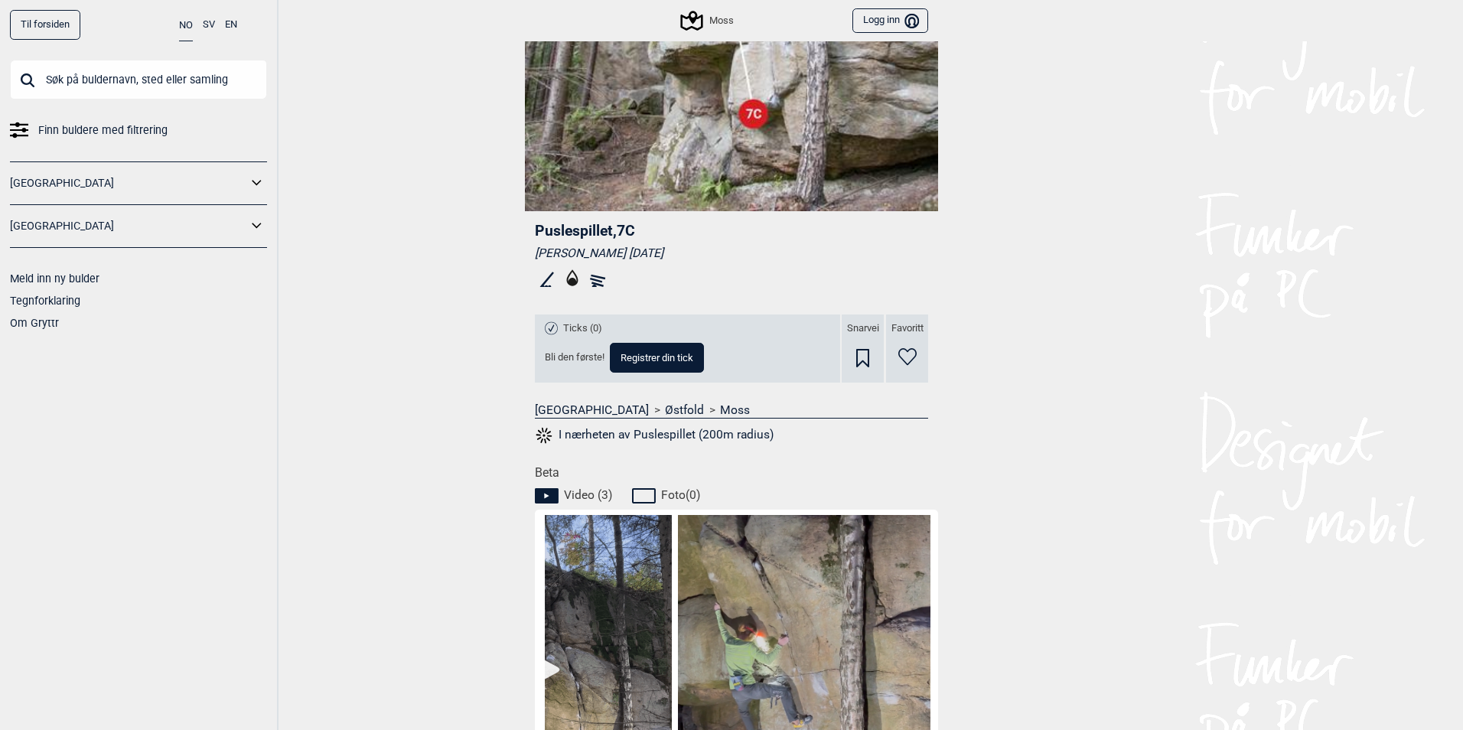
scroll to position [0, 0]
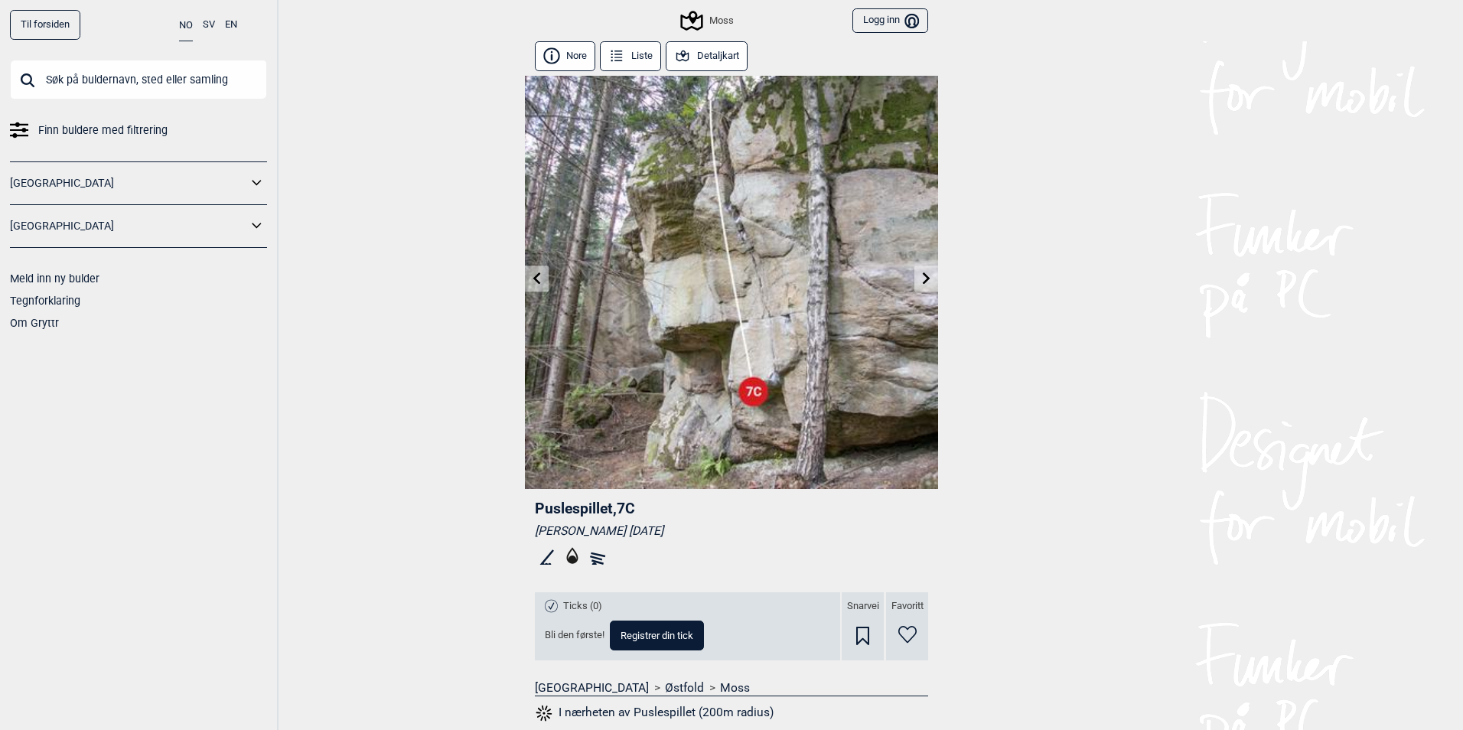
click at [921, 284] on icon at bounding box center [926, 278] width 12 height 12
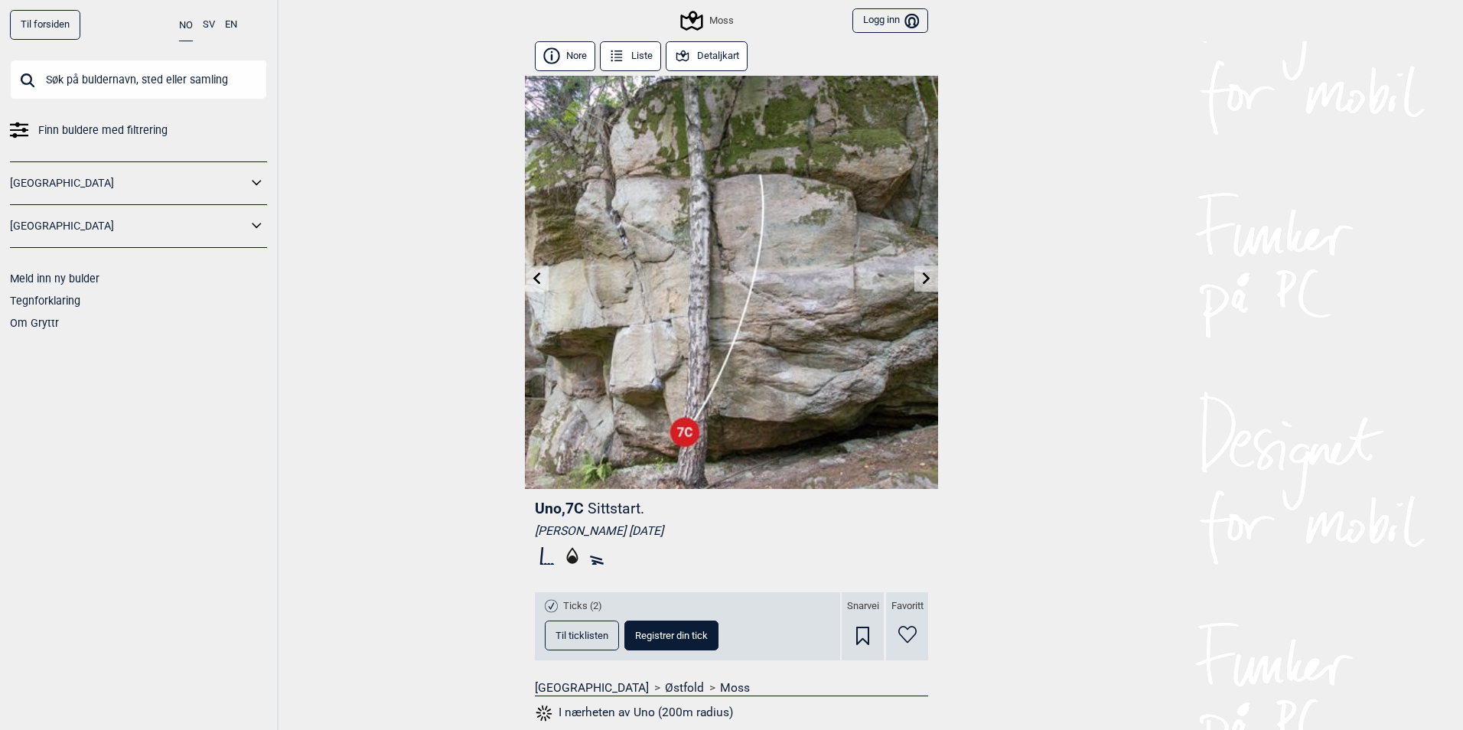
click at [914, 279] on link at bounding box center [926, 278] width 24 height 25
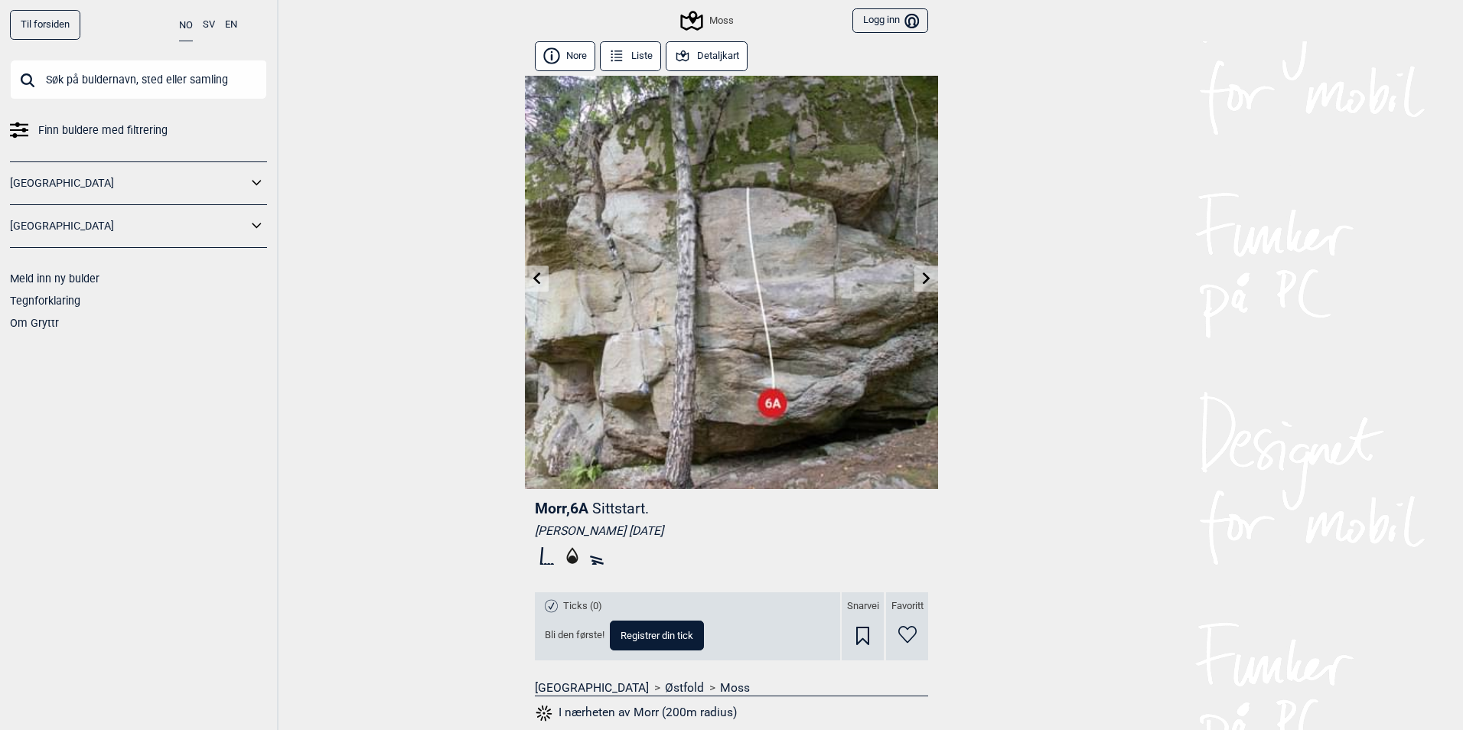
click at [920, 272] on icon at bounding box center [926, 278] width 12 height 12
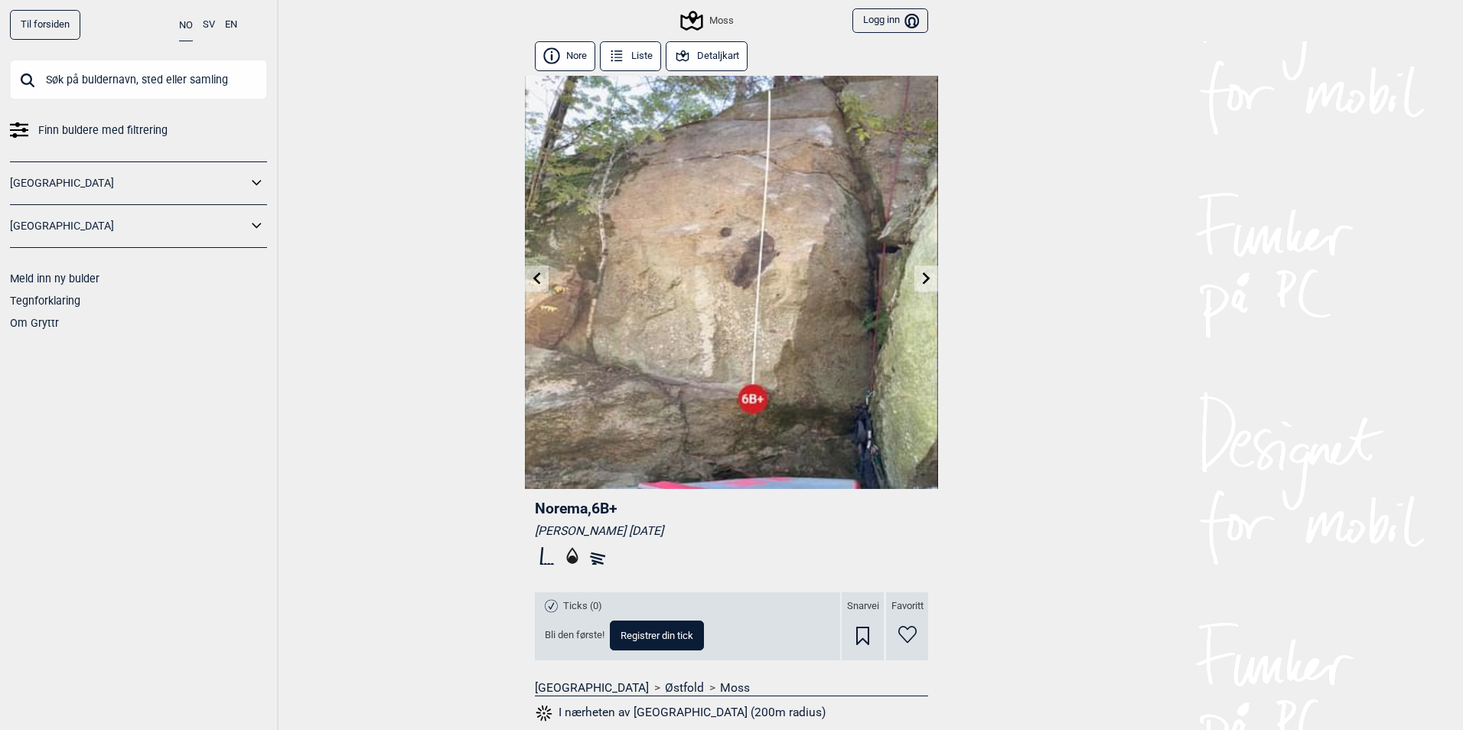
click at [915, 268] on link at bounding box center [926, 278] width 24 height 25
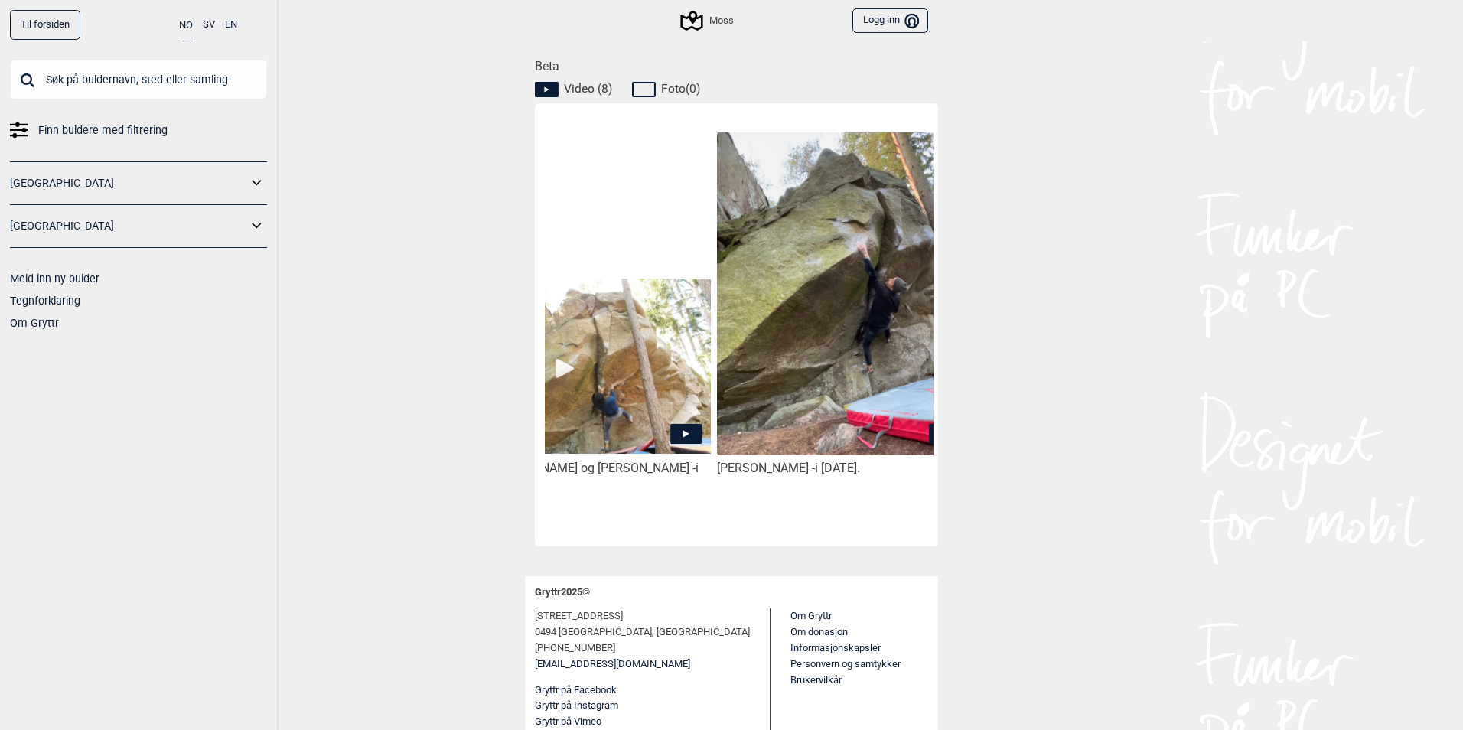
scroll to position [0, 1249]
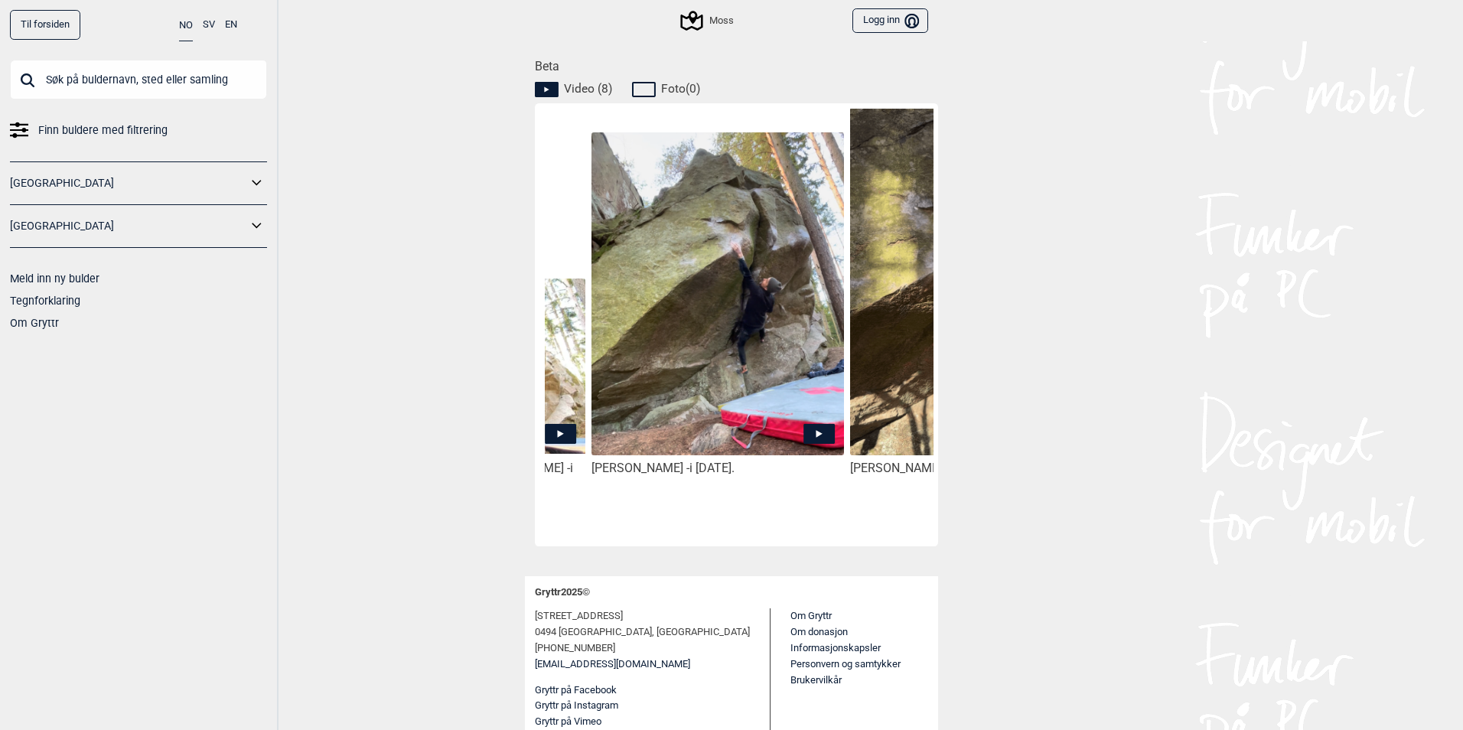
click at [810, 432] on icon at bounding box center [818, 434] width 31 height 20
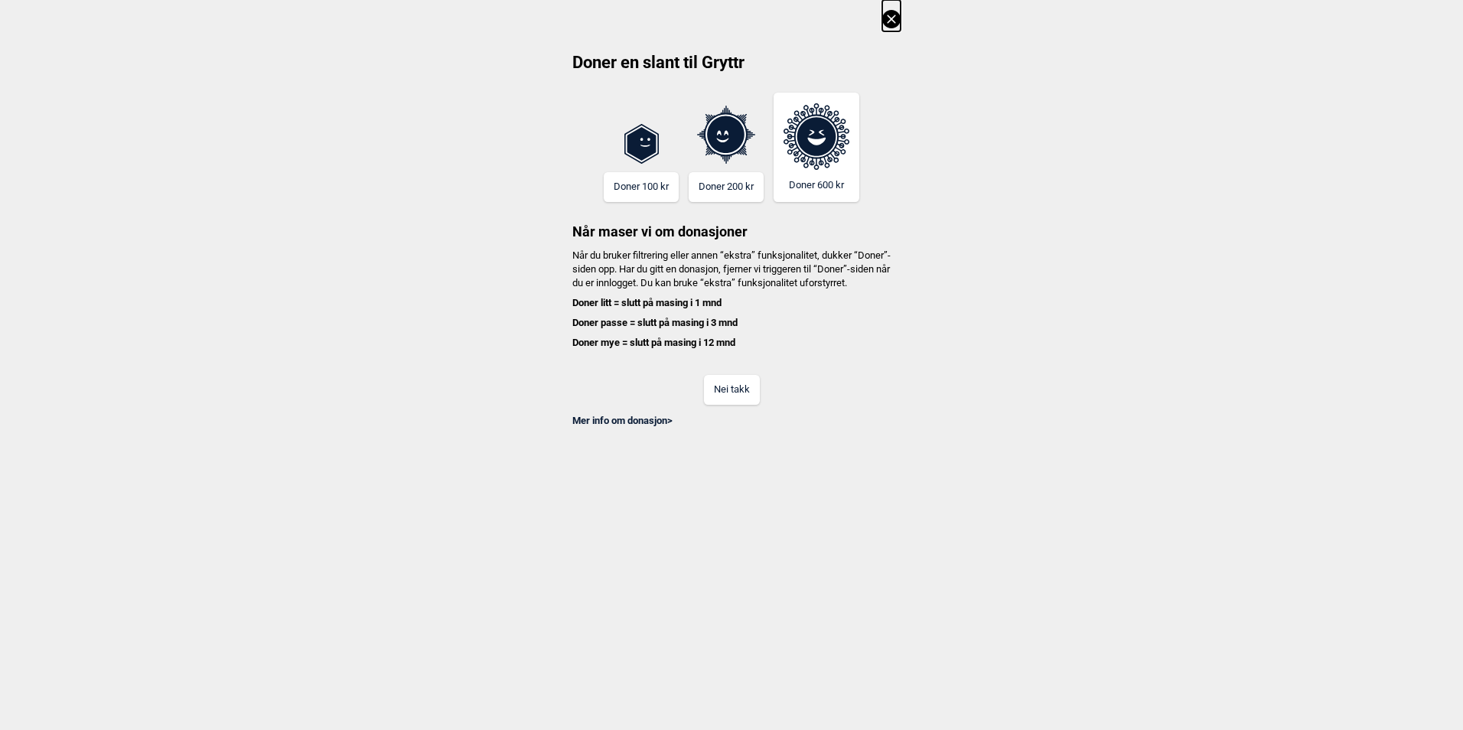
click at [738, 428] on div "Mer info om donasjon >" at bounding box center [731, 416] width 338 height 23
click at [738, 405] on button "Nei takk" at bounding box center [732, 390] width 56 height 30
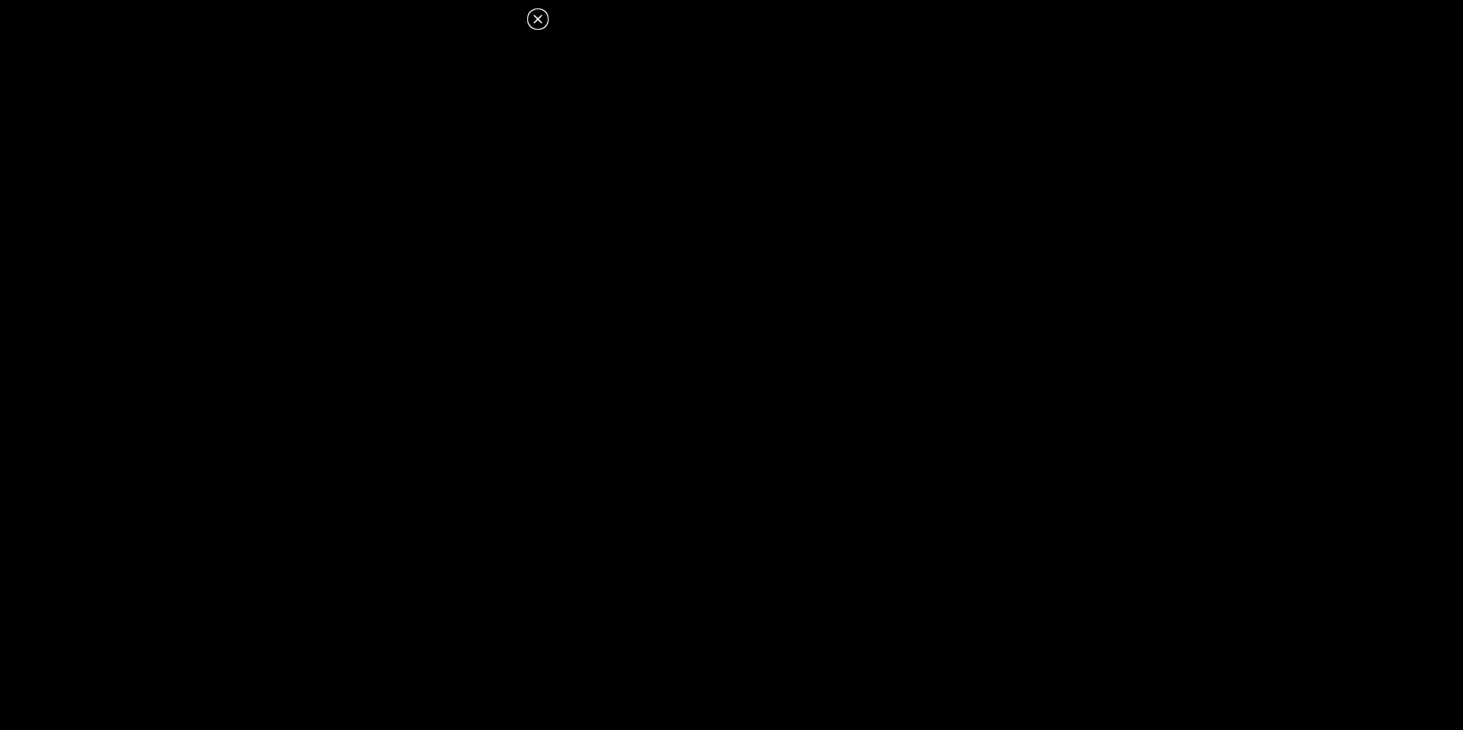
click at [533, 15] on icon at bounding box center [538, 19] width 18 height 18
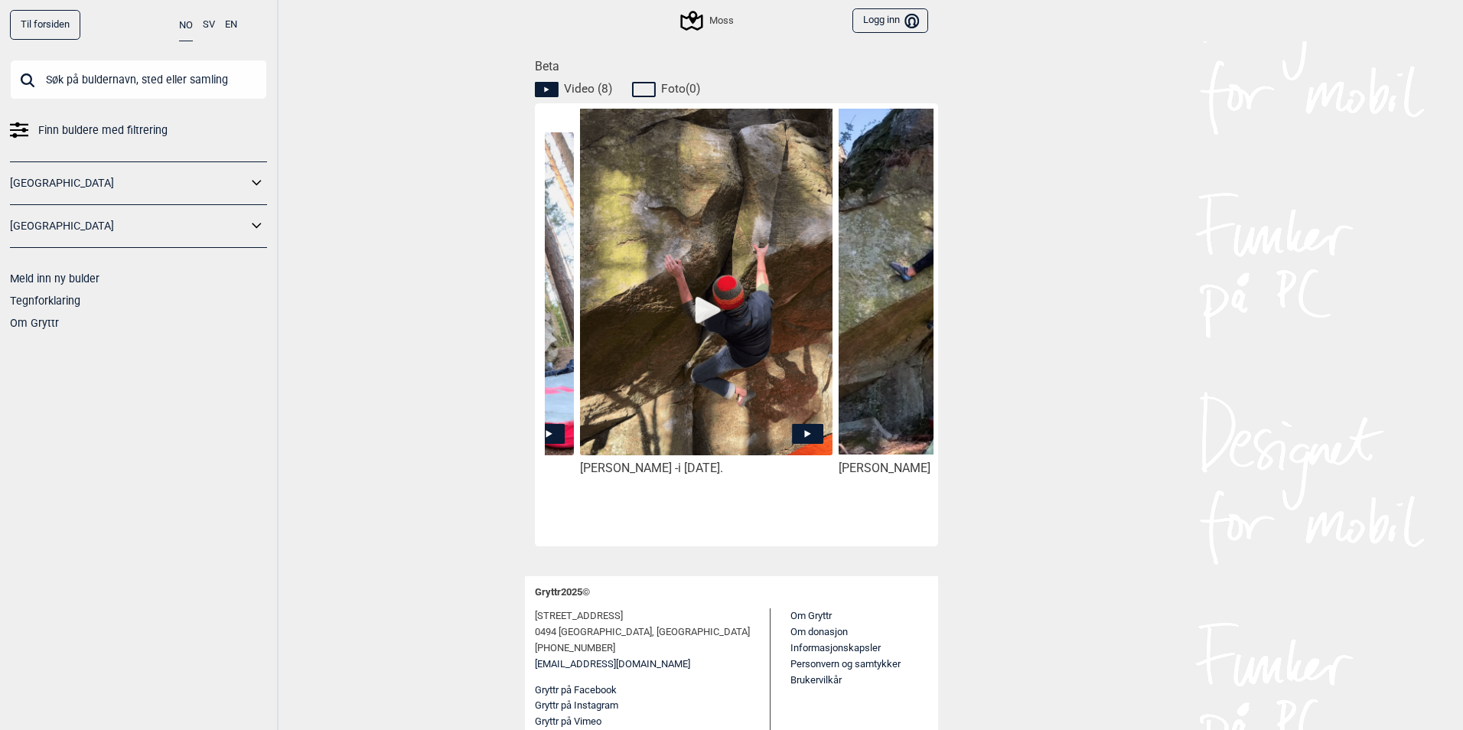
scroll to position [0, 1533]
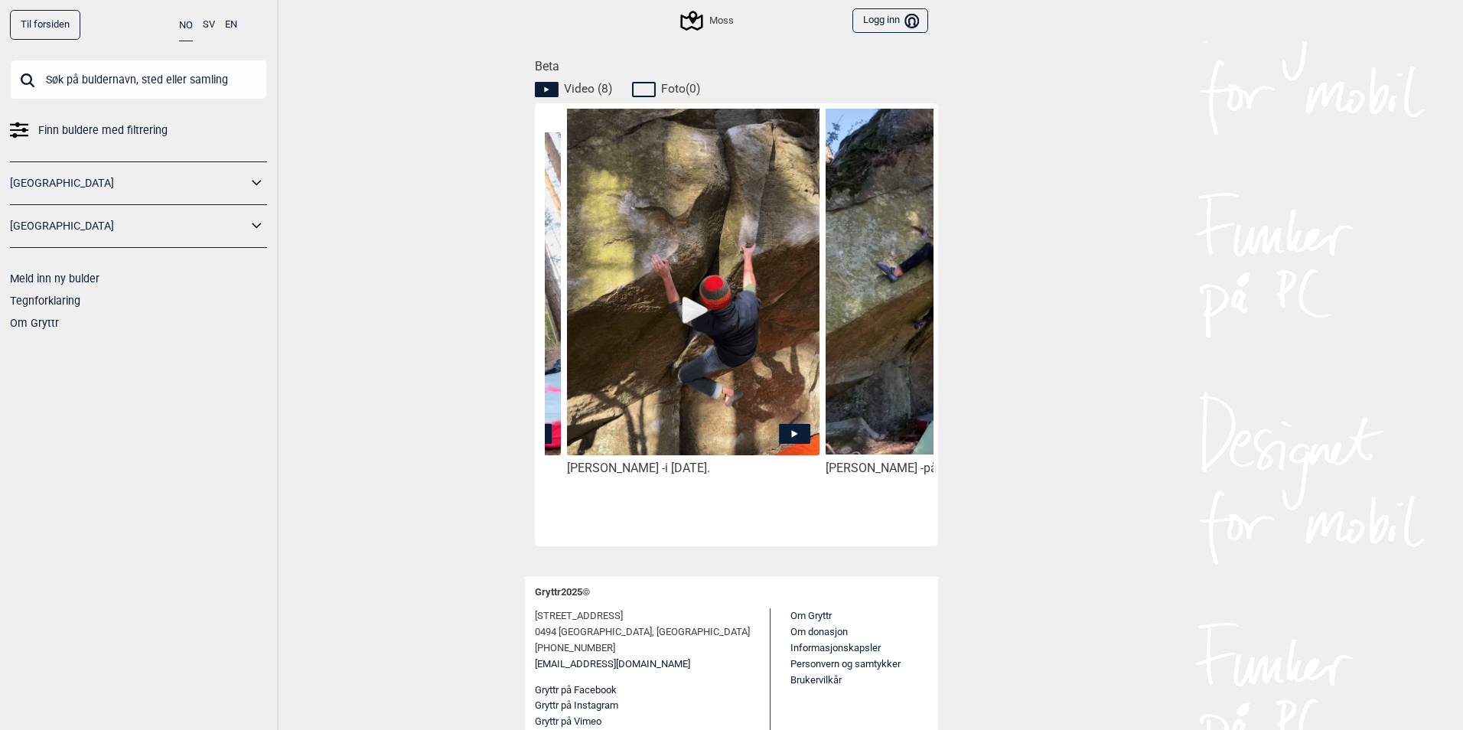
click at [783, 428] on icon at bounding box center [794, 434] width 31 height 20
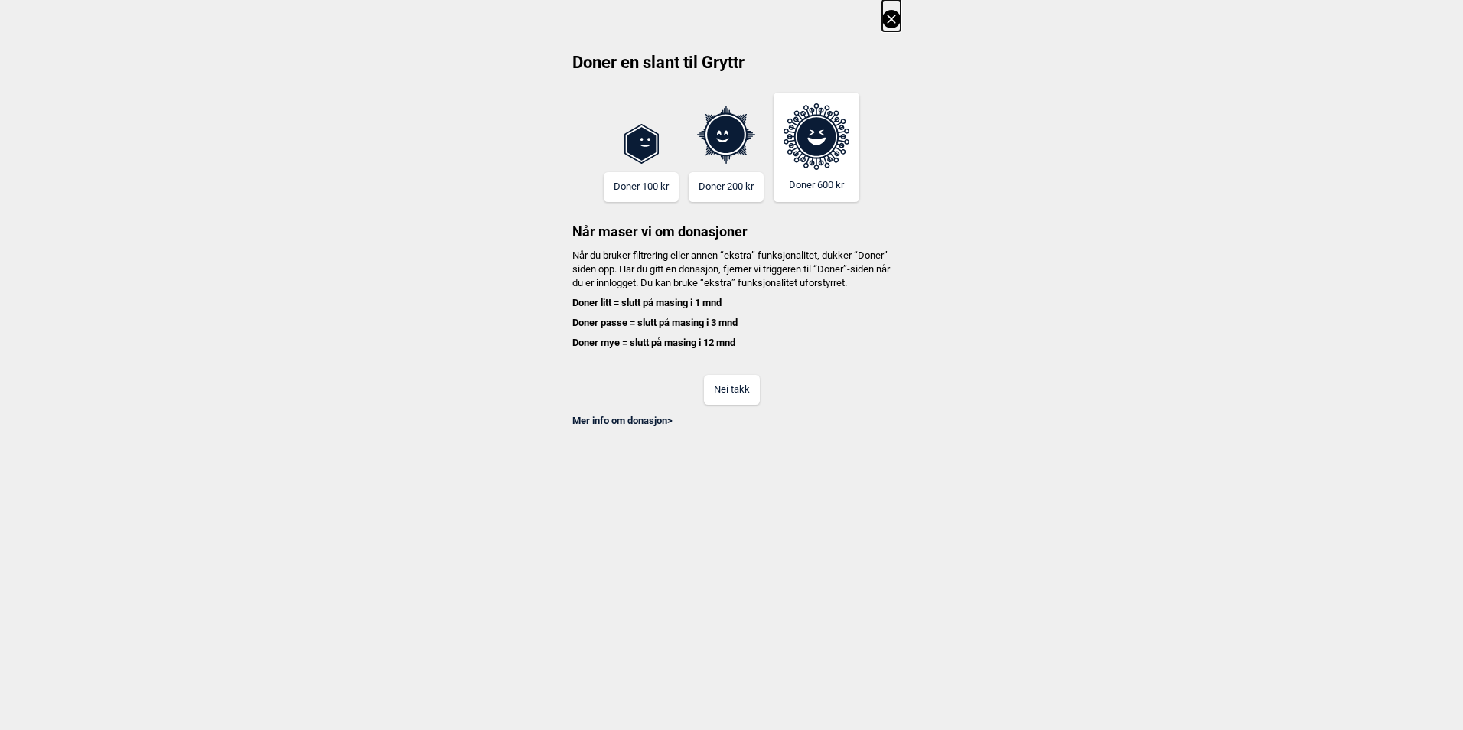
click at [743, 405] on button "Nei takk" at bounding box center [732, 390] width 56 height 30
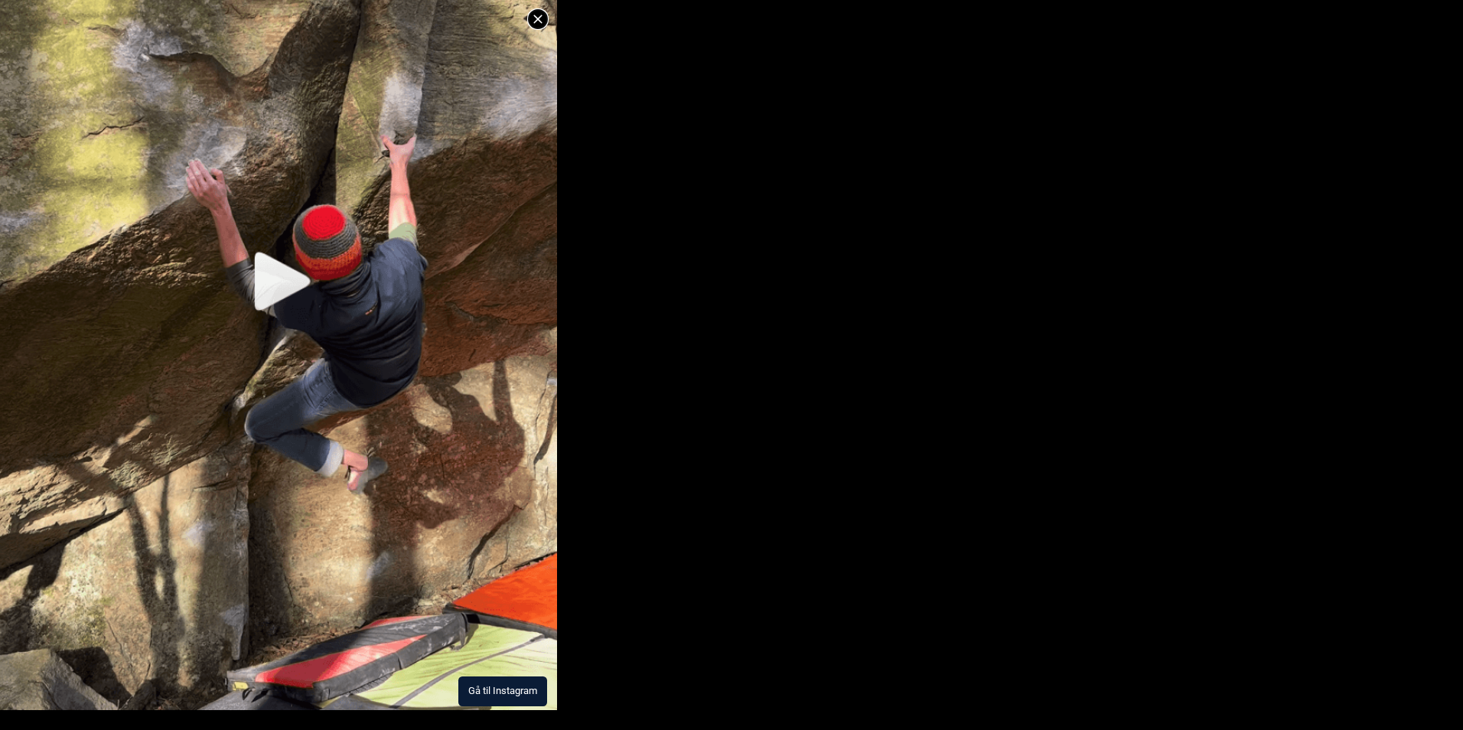
click at [286, 285] on img at bounding box center [278, 273] width 557 height 876
click at [543, 14] on icon at bounding box center [538, 19] width 18 height 18
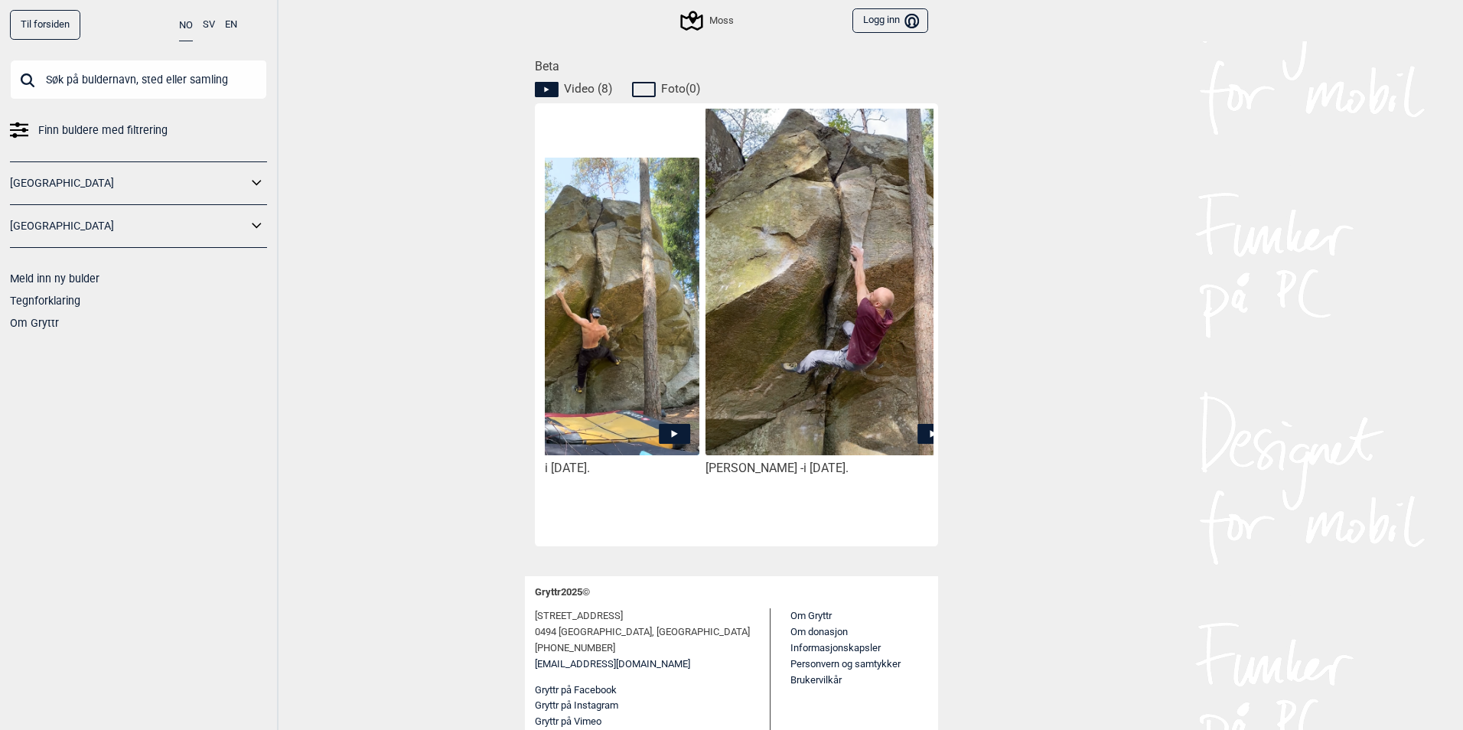
scroll to position [0, 355]
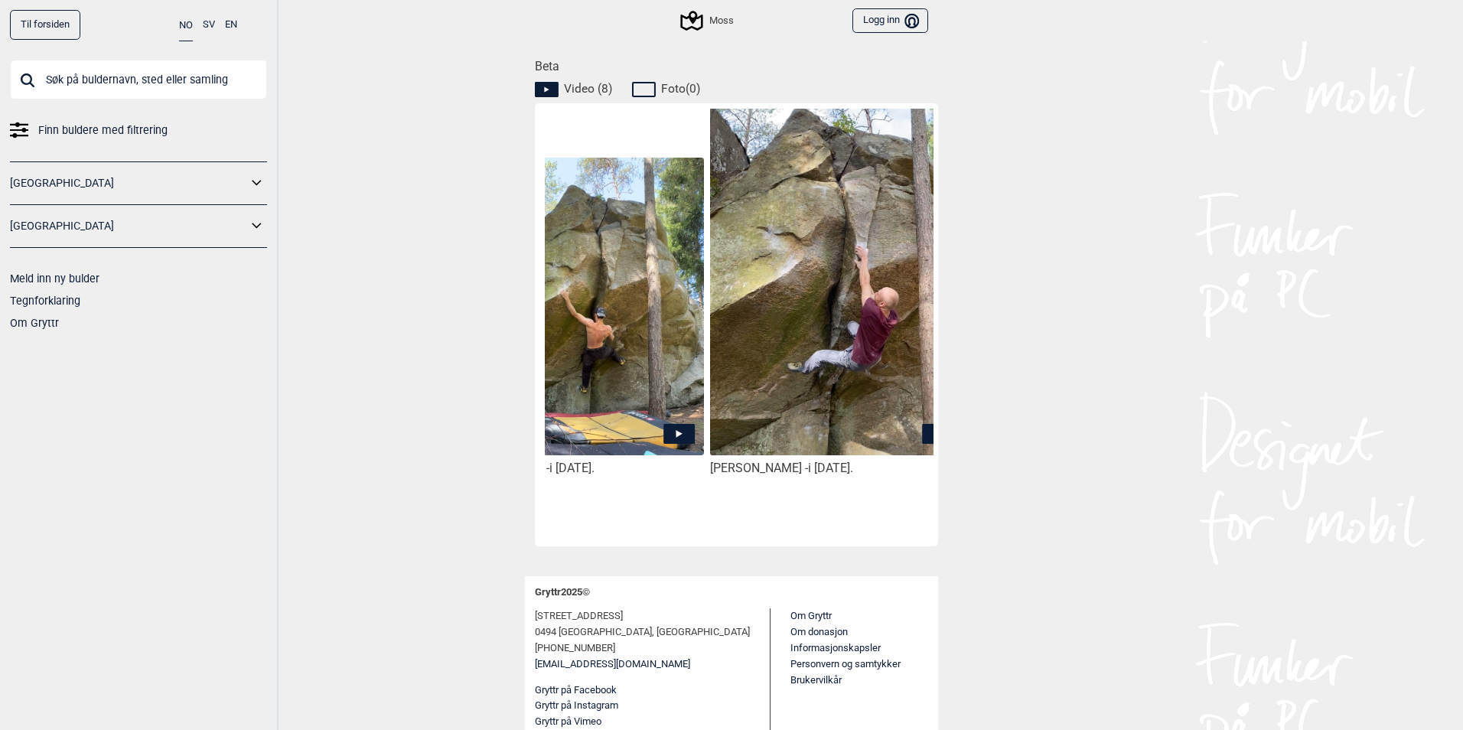
click at [672, 505] on div "[PERSON_NAME] - i [DATE]." at bounding box center [577, 323] width 259 height 428
click at [925, 429] on icon at bounding box center [937, 434] width 31 height 20
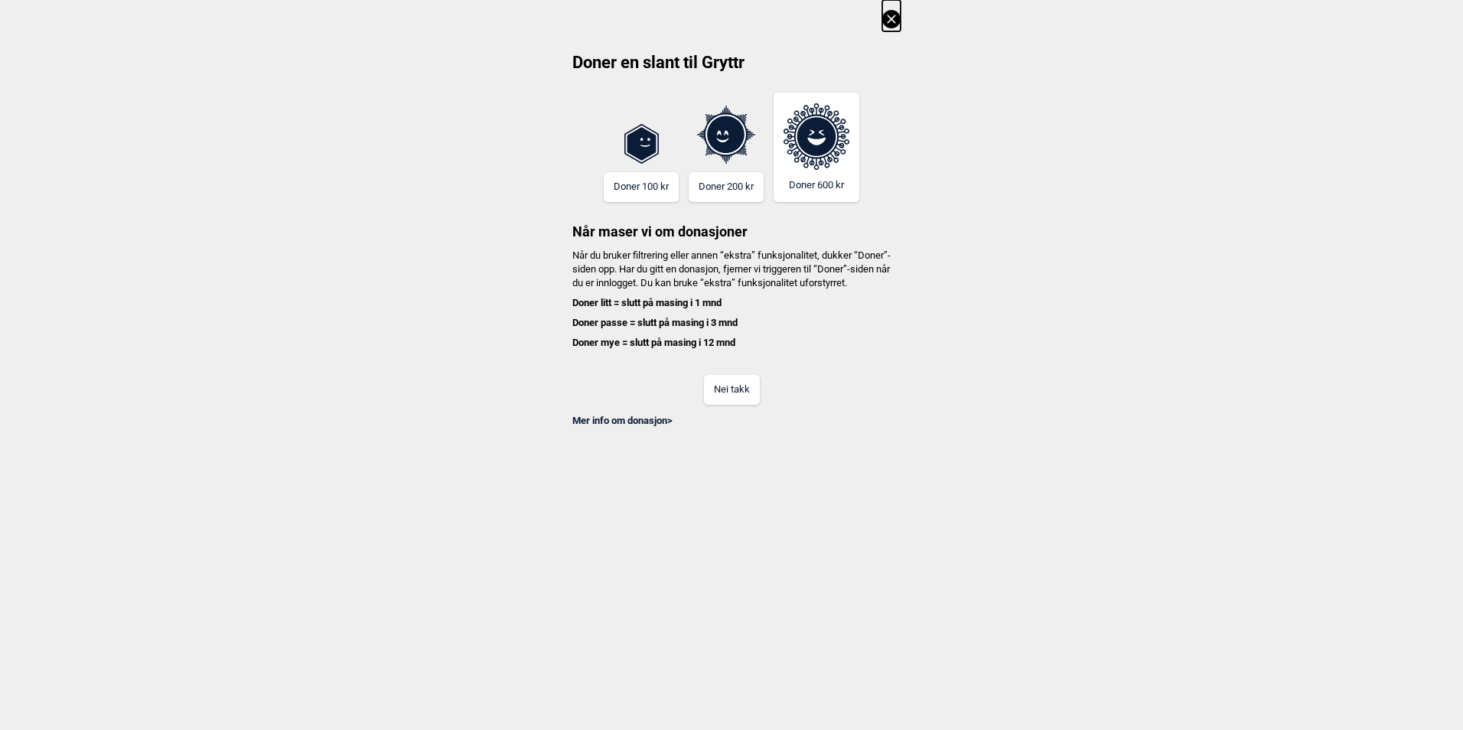
click at [705, 405] on button "Nei takk" at bounding box center [732, 390] width 56 height 30
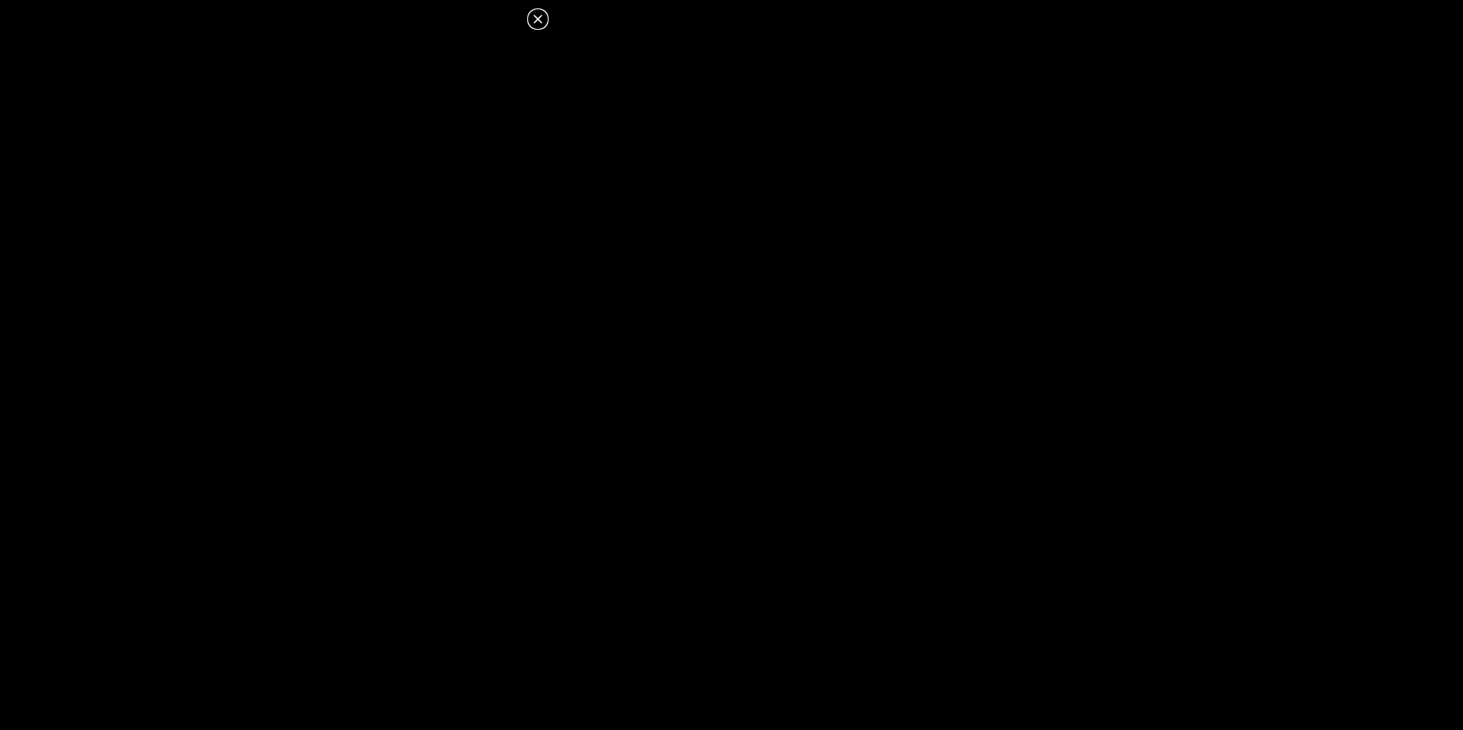
click at [534, 15] on icon at bounding box center [537, 19] width 8 height 8
